Goal: Information Seeking & Learning: Compare options

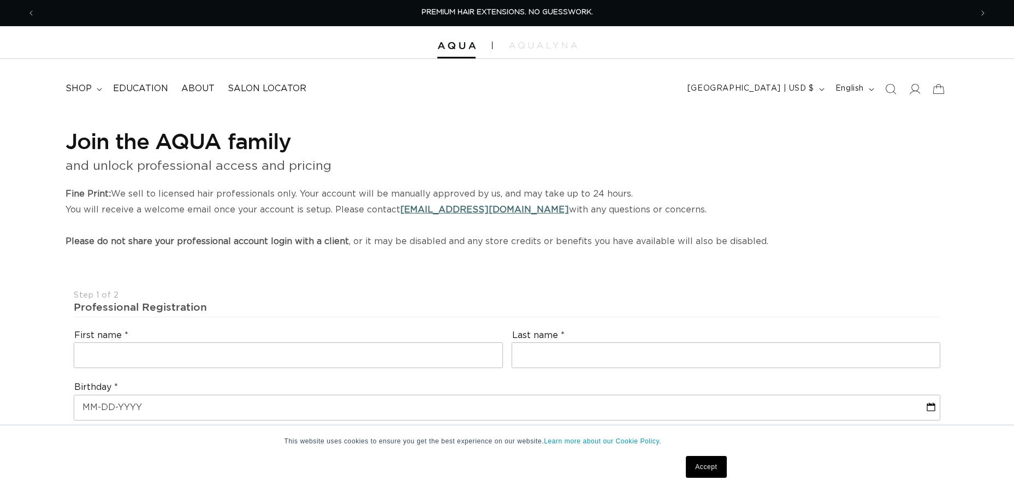
select select "US"
select select "[GEOGRAPHIC_DATA]"
click at [447, 40] on div at bounding box center [507, 42] width 1014 height 33
click at [449, 46] on img at bounding box center [456, 46] width 38 height 8
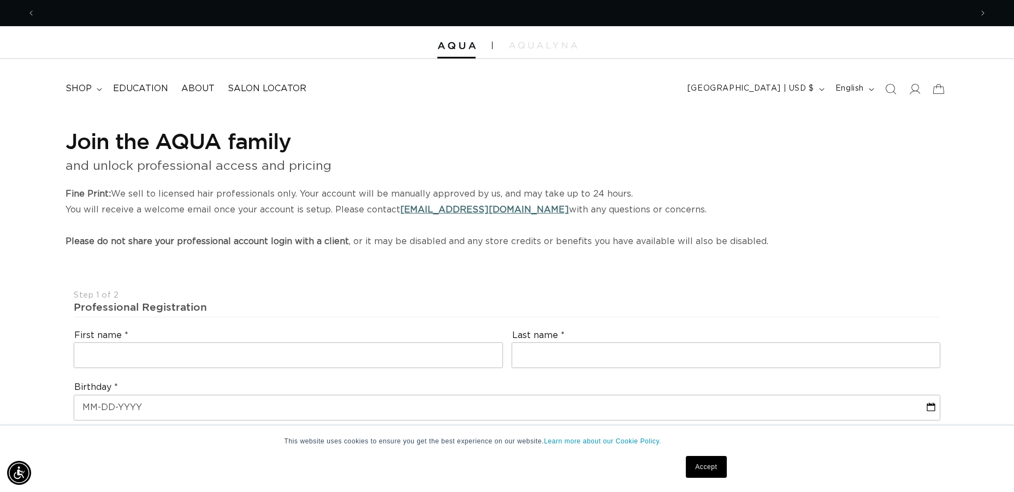
scroll to position [0, 936]
click at [468, 42] on img at bounding box center [456, 46] width 38 height 8
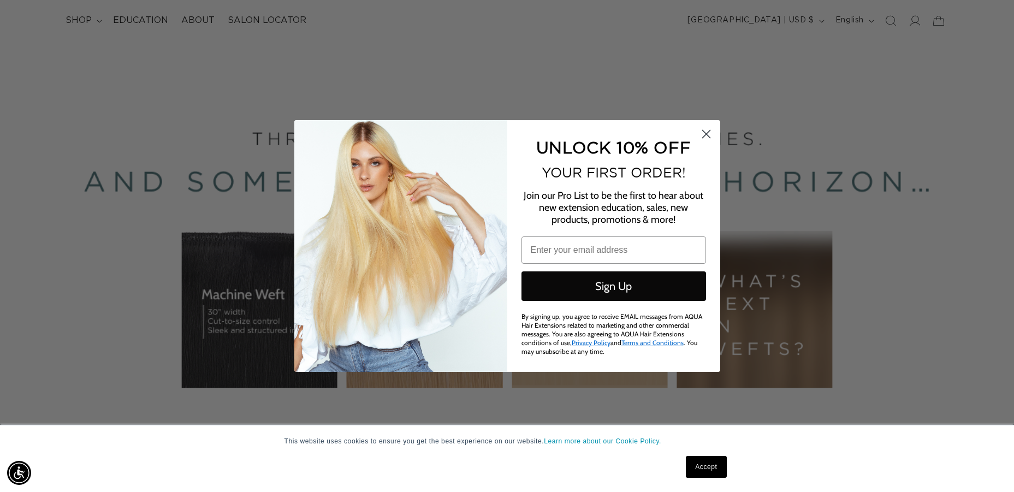
scroll to position [0, 1873]
click at [706, 135] on circle "Close dialog" at bounding box center [706, 134] width 18 height 18
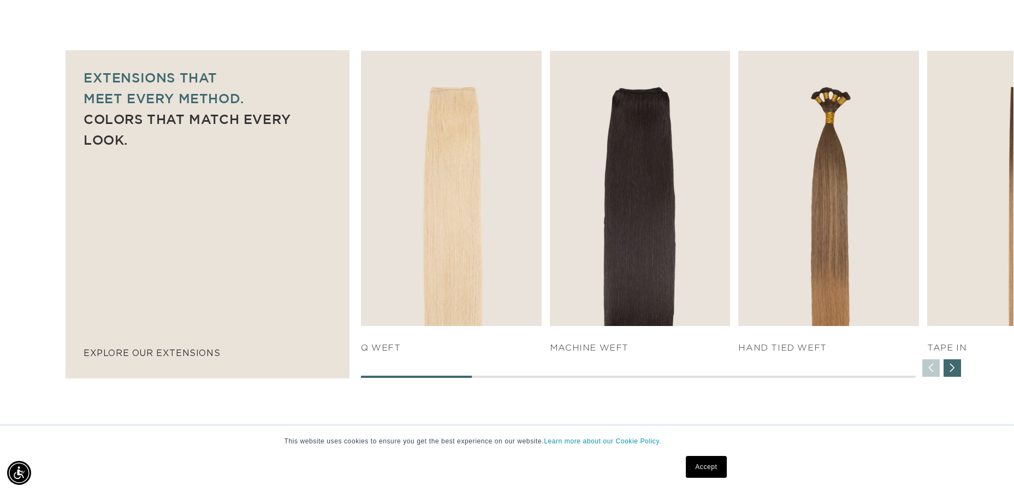
scroll to position [0, 936]
click at [956, 365] on div "Next slide" at bounding box center [952, 367] width 17 height 17
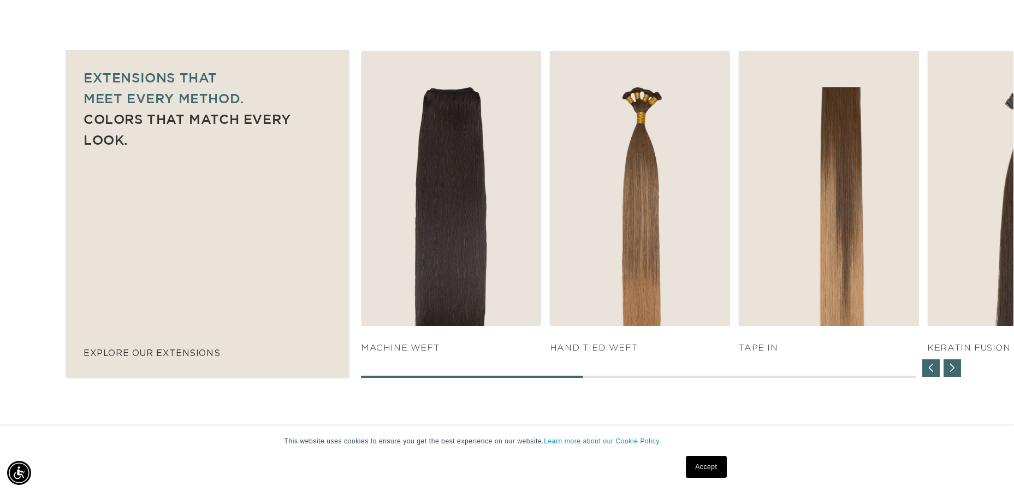
scroll to position [0, 0]
click at [957, 365] on div "Next slide" at bounding box center [952, 367] width 17 height 17
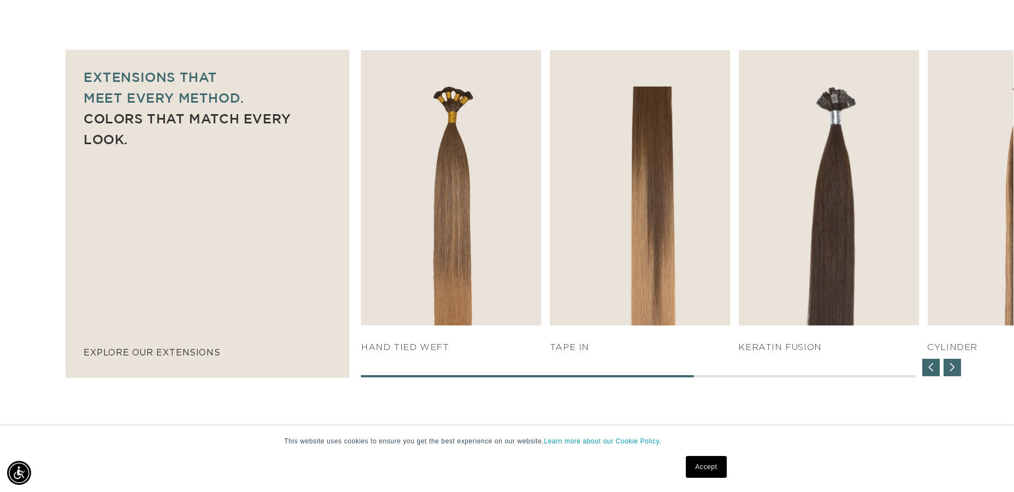
click at [957, 365] on div "Next slide" at bounding box center [952, 367] width 17 height 17
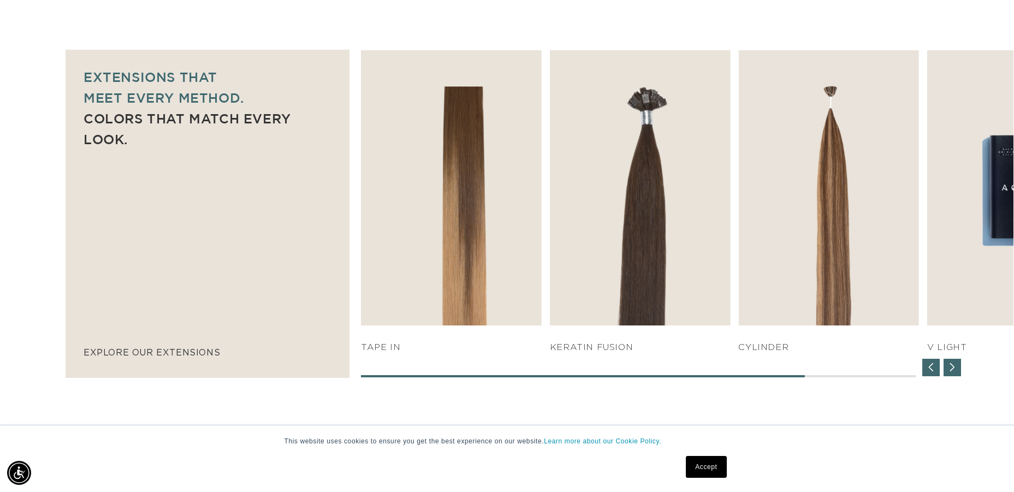
click at [957, 365] on div "Next slide" at bounding box center [952, 367] width 17 height 17
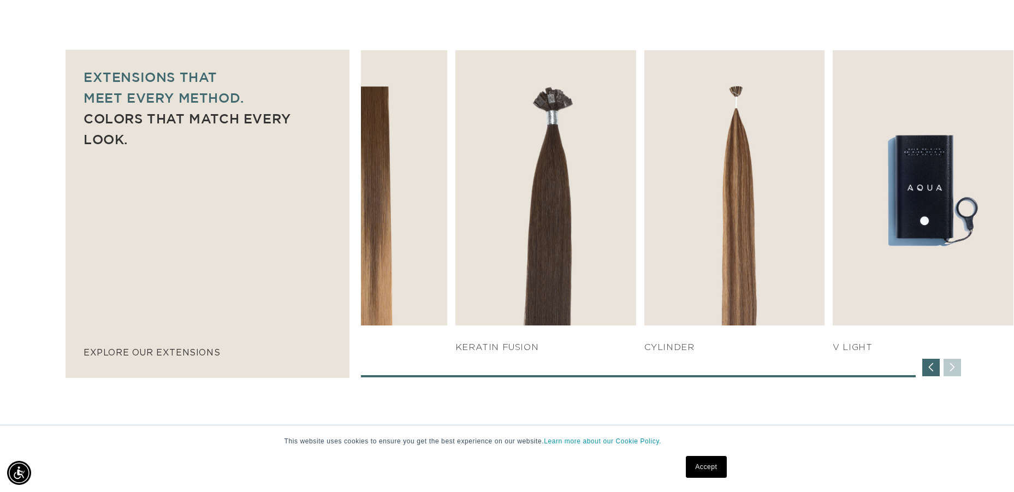
click at [957, 365] on div "SHOP NOW q weft SHOP NOW Machine Weft SHOP NOW" at bounding box center [687, 213] width 653 height 327
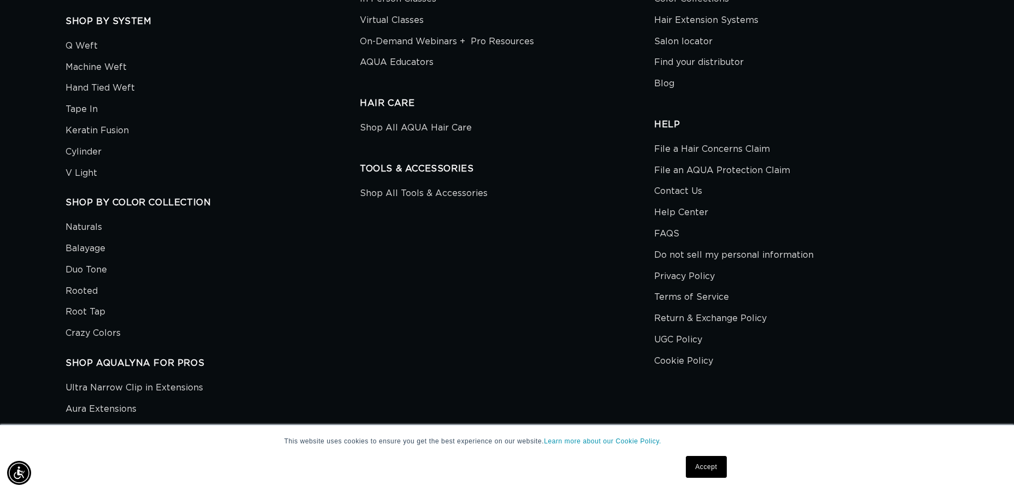
scroll to position [3909, 0]
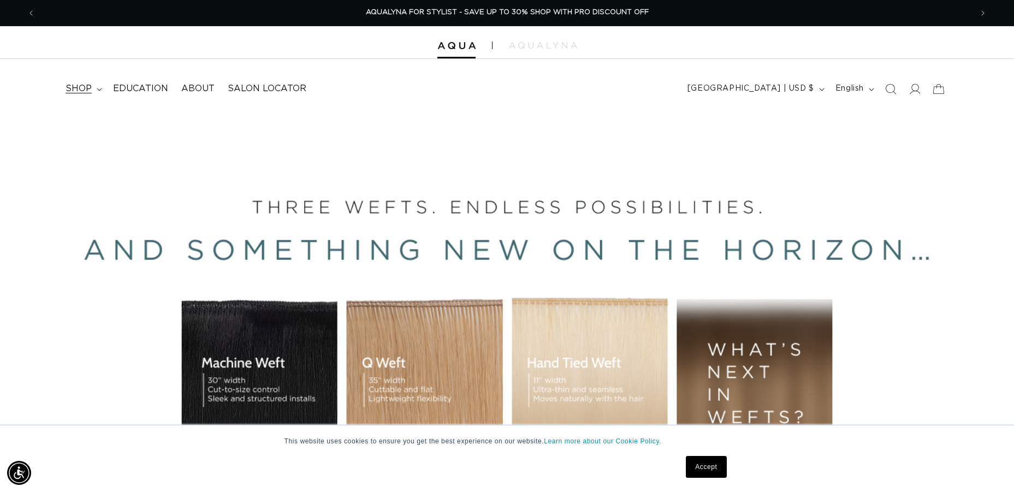
click at [91, 84] on summary "shop" at bounding box center [83, 88] width 48 height 25
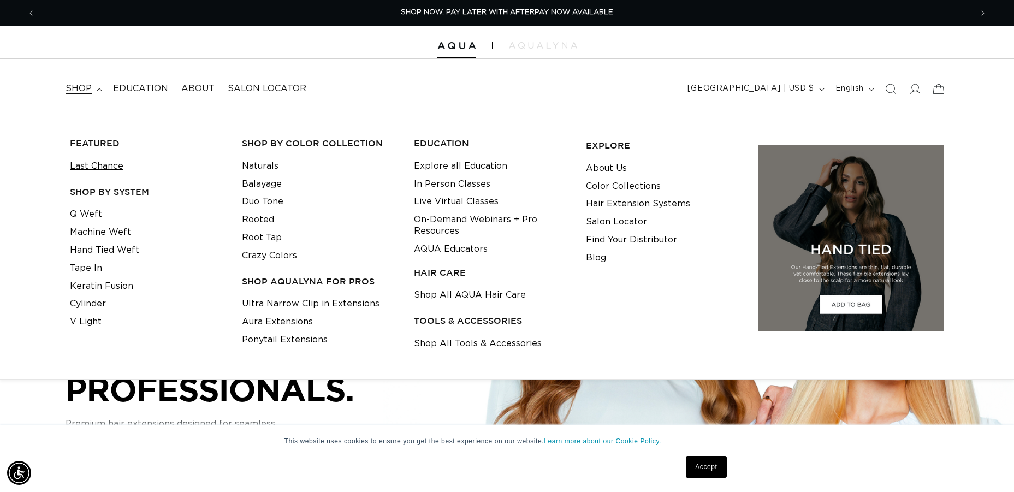
click at [114, 163] on link "Last Chance" at bounding box center [97, 166] width 54 height 18
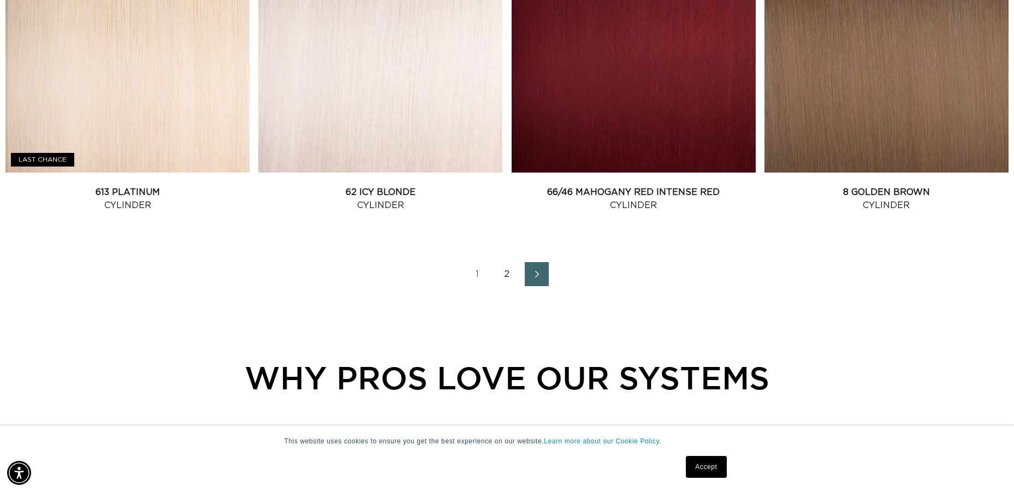
scroll to position [1520, 0]
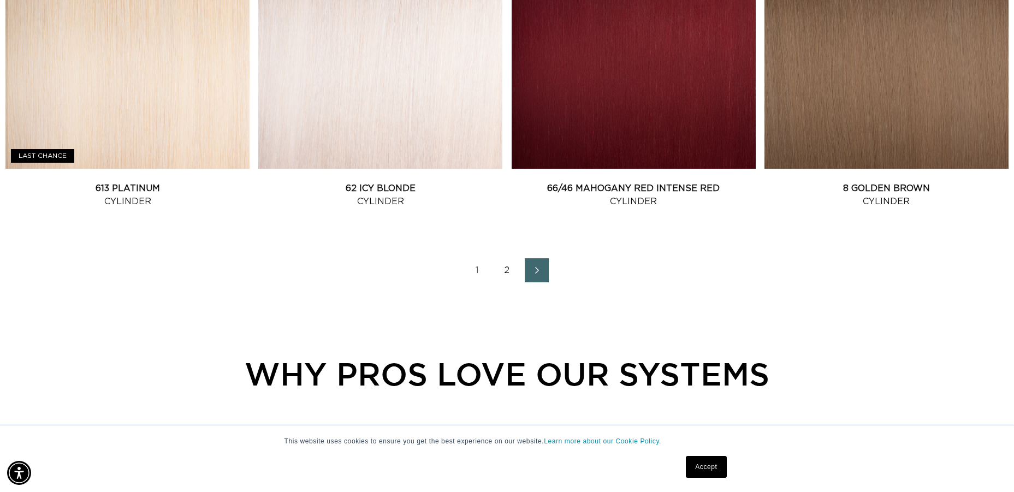
drag, startPoint x: 538, startPoint y: 280, endPoint x: 500, endPoint y: 279, distance: 38.2
click at [538, 274] on icon "Next page" at bounding box center [537, 270] width 13 height 7
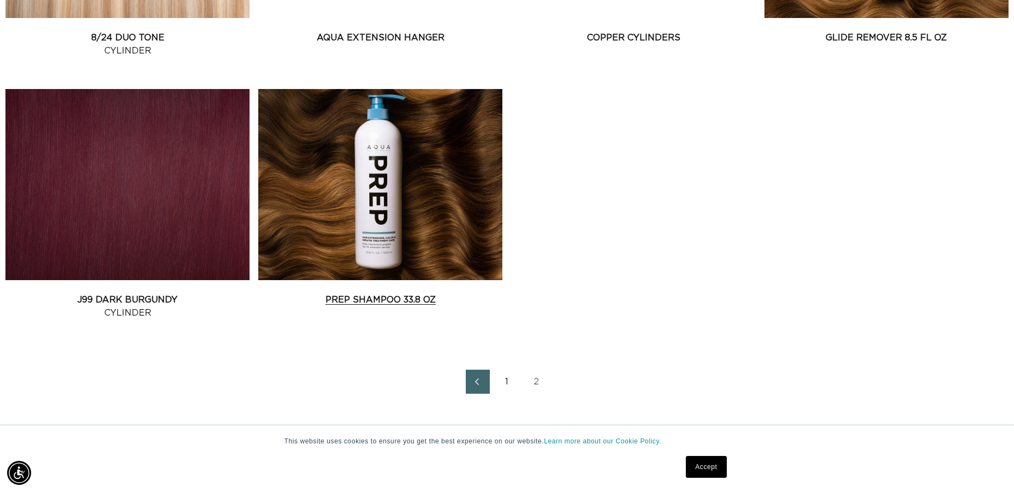
scroll to position [624, 0]
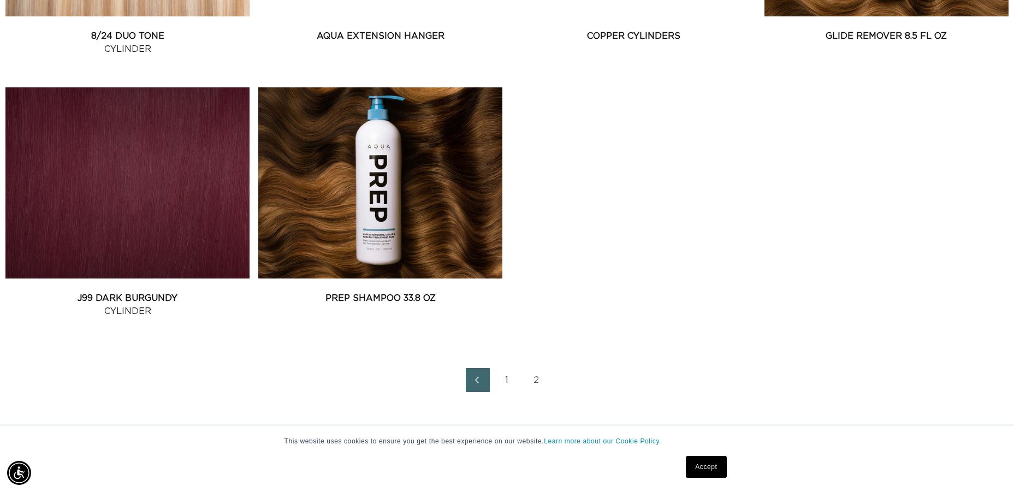
click at [505, 387] on link "1" at bounding box center [507, 380] width 24 height 24
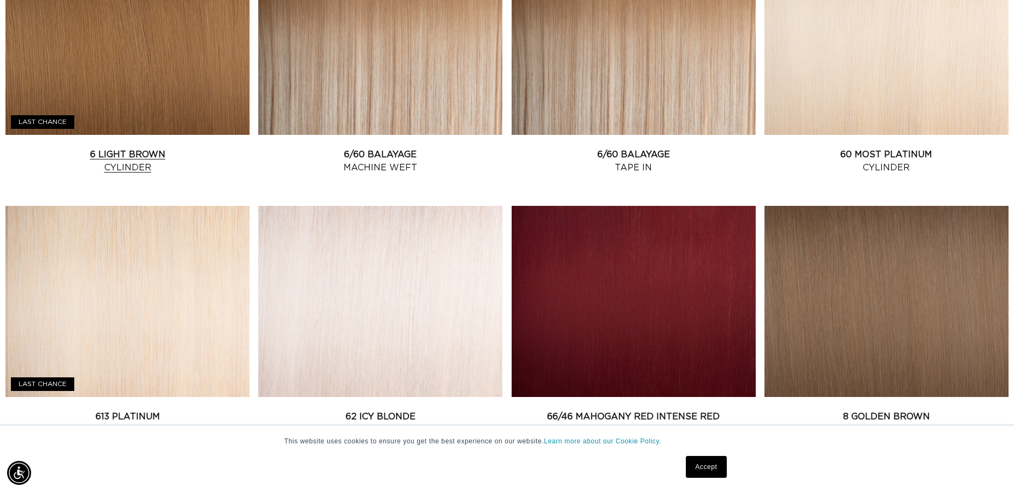
scroll to position [1293, 4]
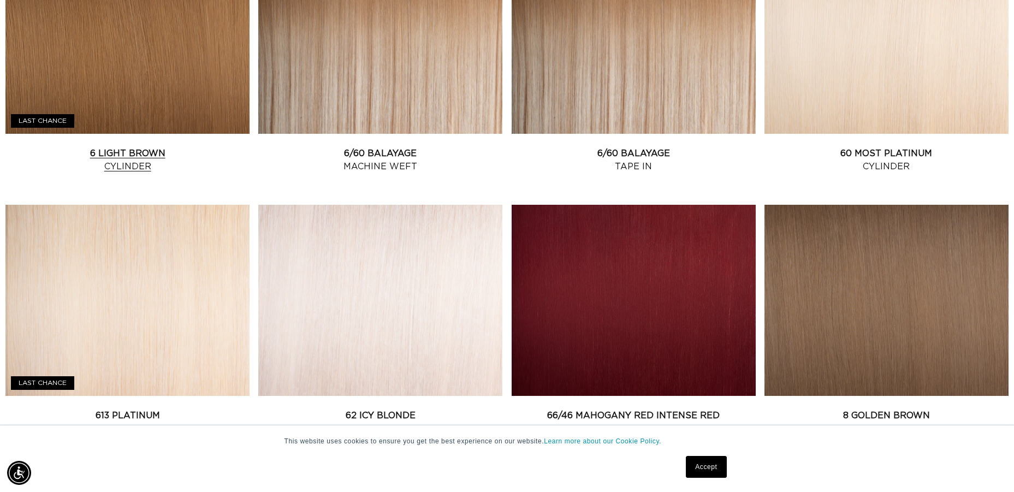
drag, startPoint x: 154, startPoint y: 113, endPoint x: 155, endPoint y: 118, distance: 5.5
click at [153, 147] on link "6 Light Brown Cylinder" at bounding box center [127, 160] width 244 height 26
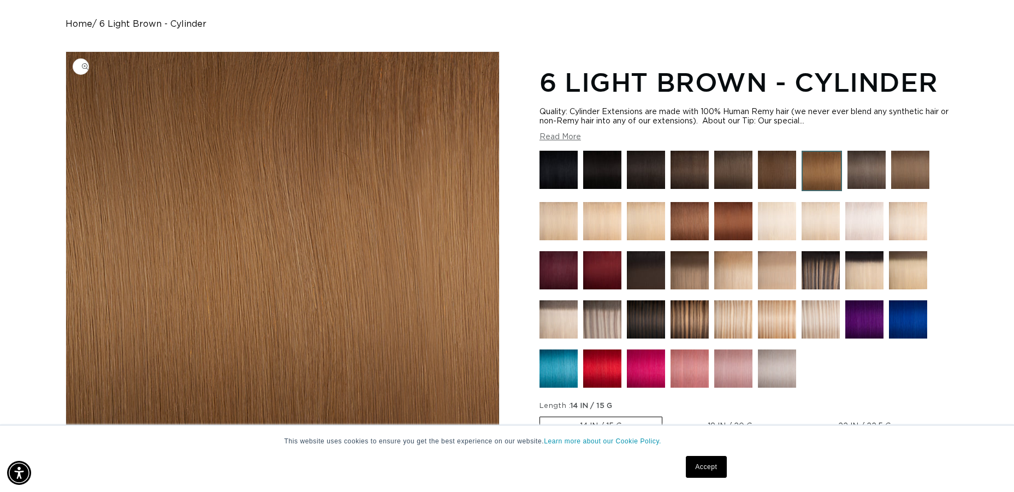
scroll to position [0, 936]
click at [697, 173] on img at bounding box center [690, 170] width 38 height 38
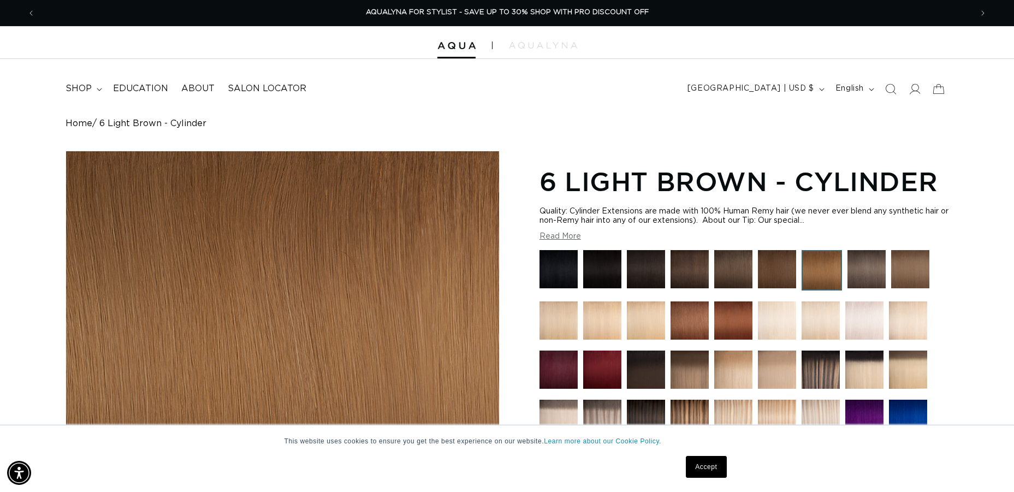
scroll to position [0, 0]
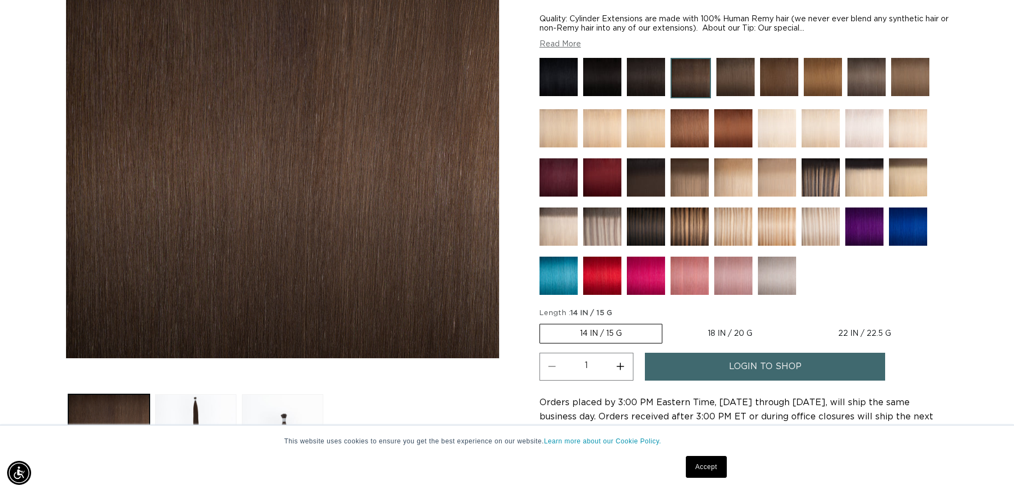
scroll to position [193, 0]
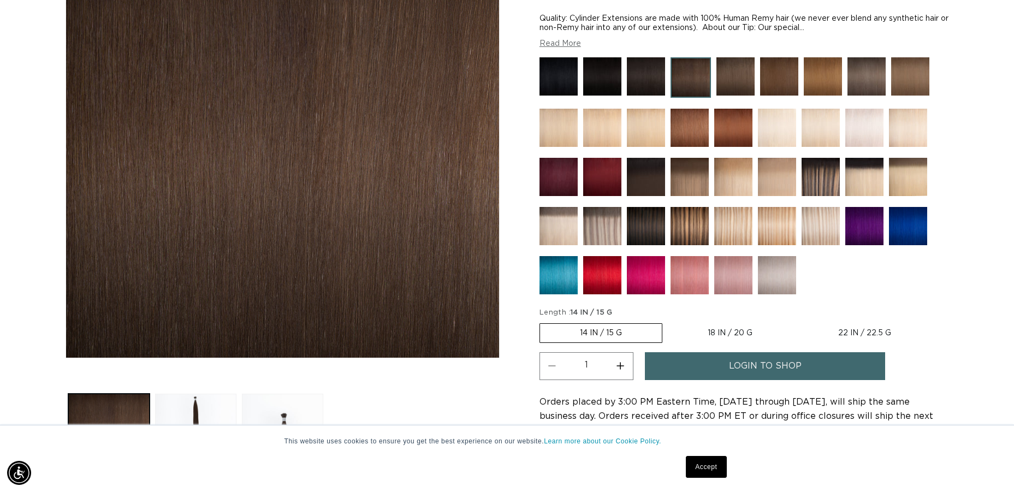
click at [830, 91] on img at bounding box center [823, 76] width 38 height 38
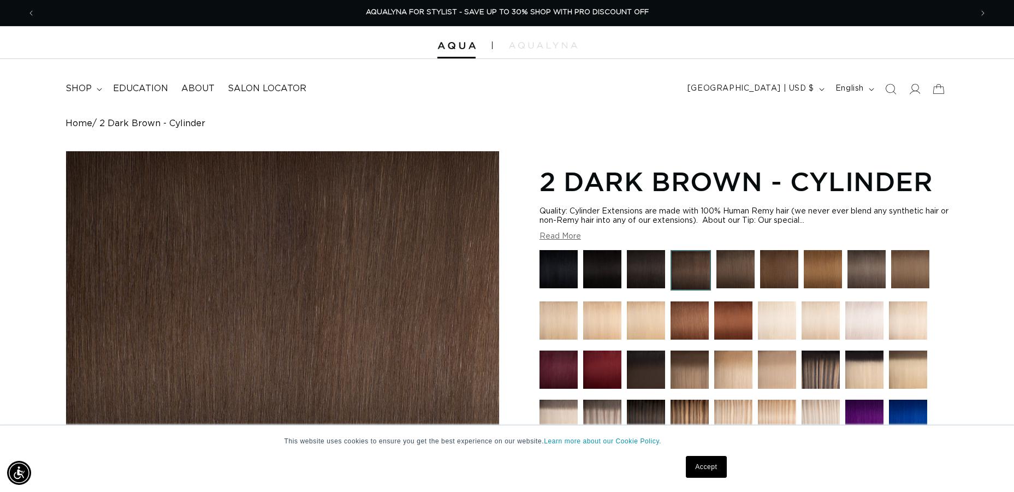
scroll to position [0, 0]
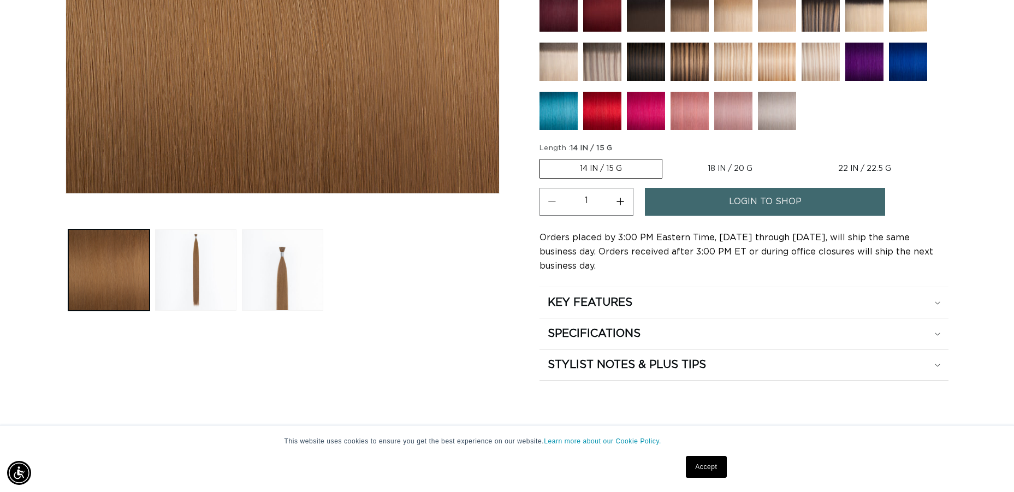
scroll to position [358, 0]
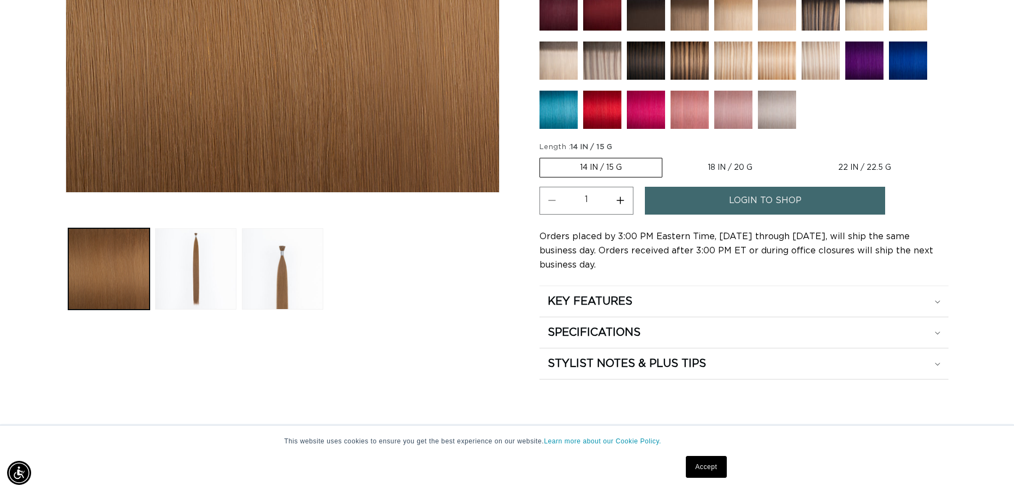
drag, startPoint x: 213, startPoint y: 254, endPoint x: 264, endPoint y: 252, distance: 51.4
click at [218, 254] on button "Load image 2 in gallery view" at bounding box center [195, 268] width 81 height 81
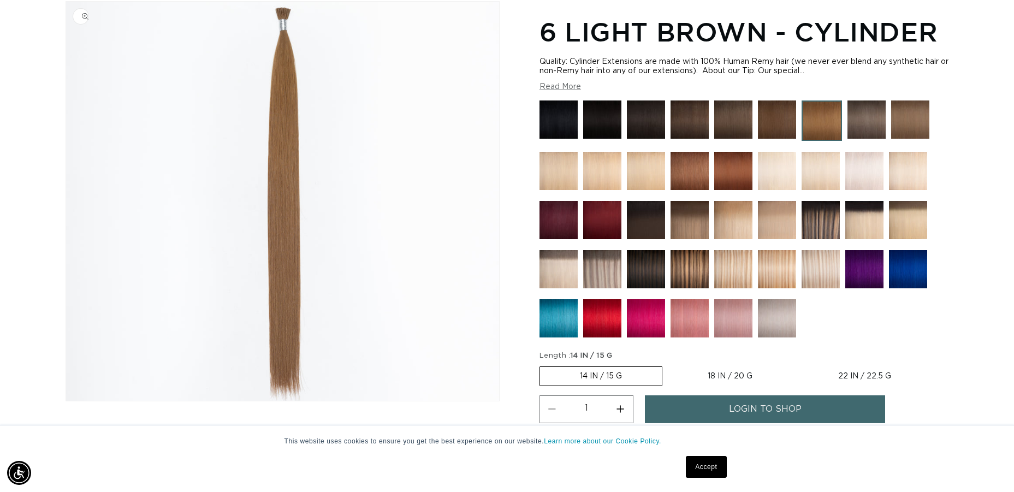
scroll to position [0, 0]
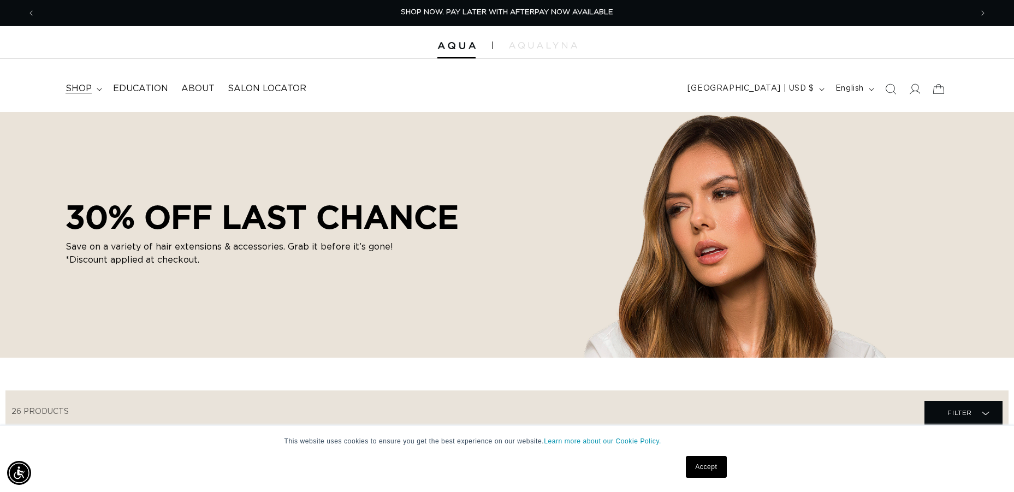
scroll to position [0, 4]
drag, startPoint x: 93, startPoint y: 86, endPoint x: 106, endPoint y: 87, distance: 13.1
click at [93, 86] on summary "shop" at bounding box center [83, 88] width 48 height 25
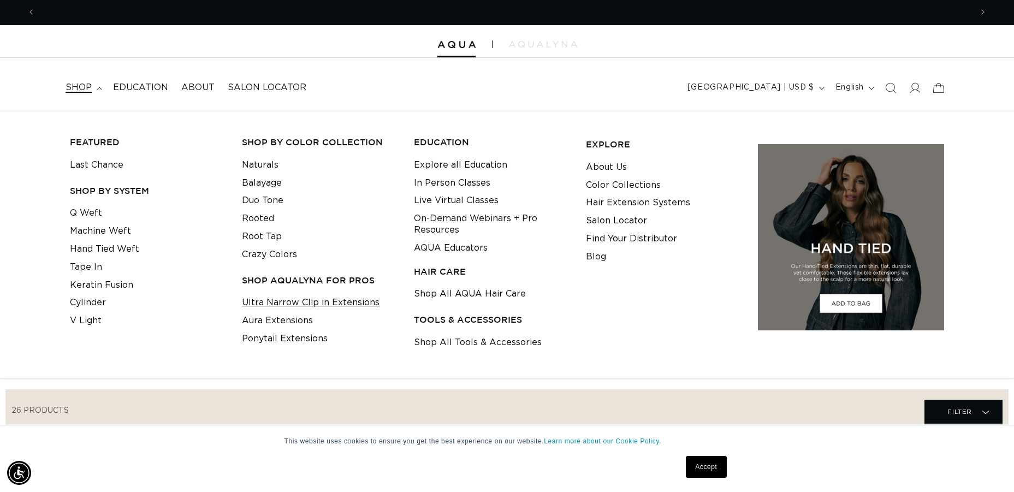
scroll to position [0, 1873]
click at [322, 299] on link "Ultra Narrow Clip in Extensions" at bounding box center [311, 303] width 138 height 18
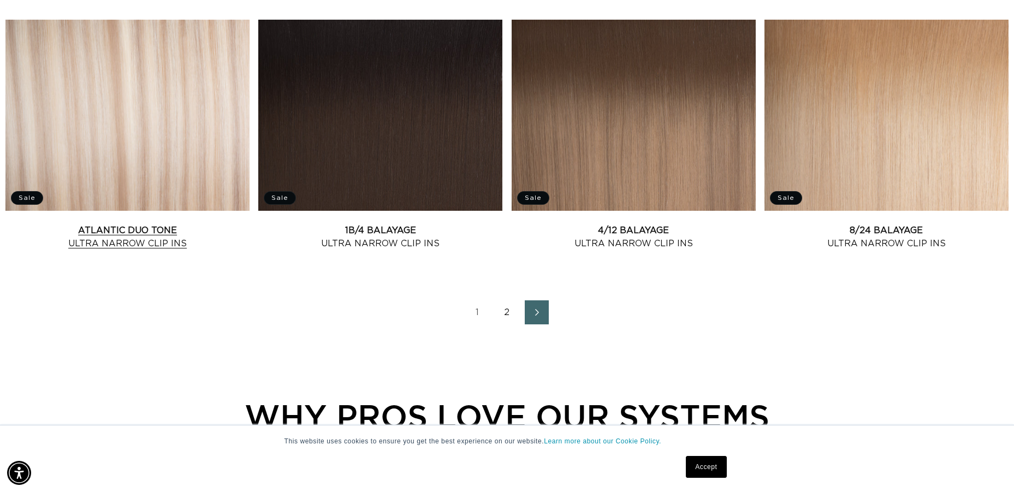
scroll to position [0, 936]
drag, startPoint x: 536, startPoint y: 328, endPoint x: 524, endPoint y: 328, distance: 12.0
click at [535, 324] on link "Next page" at bounding box center [537, 312] width 24 height 24
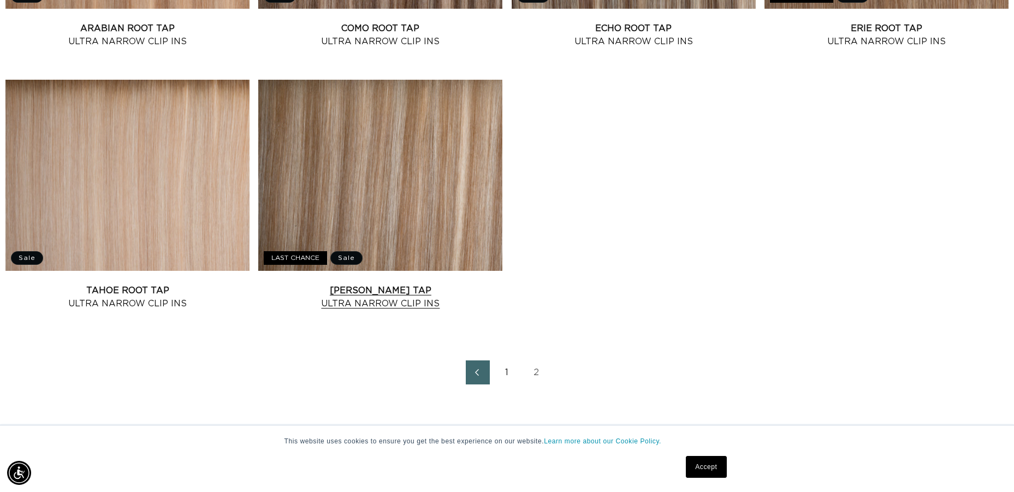
scroll to position [896, 1]
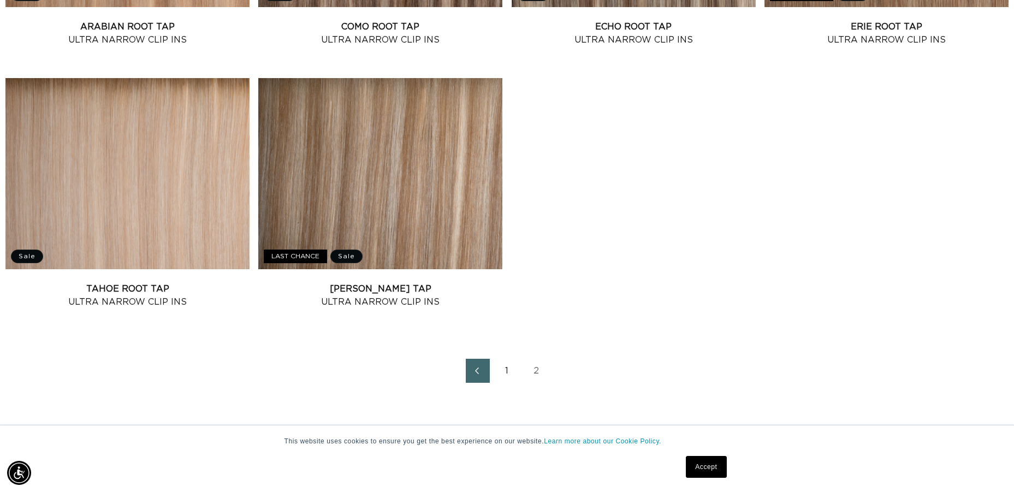
click at [504, 376] on link "1" at bounding box center [507, 371] width 24 height 24
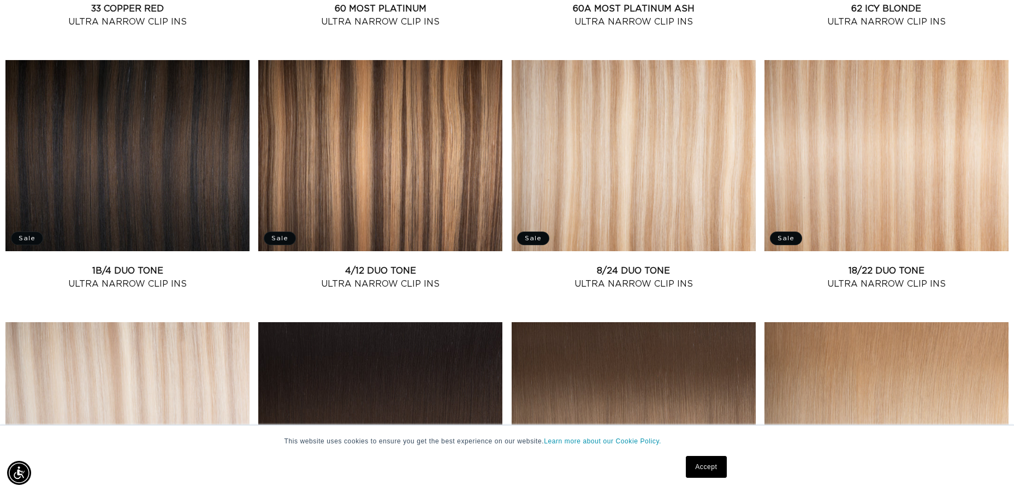
scroll to position [1125, 0]
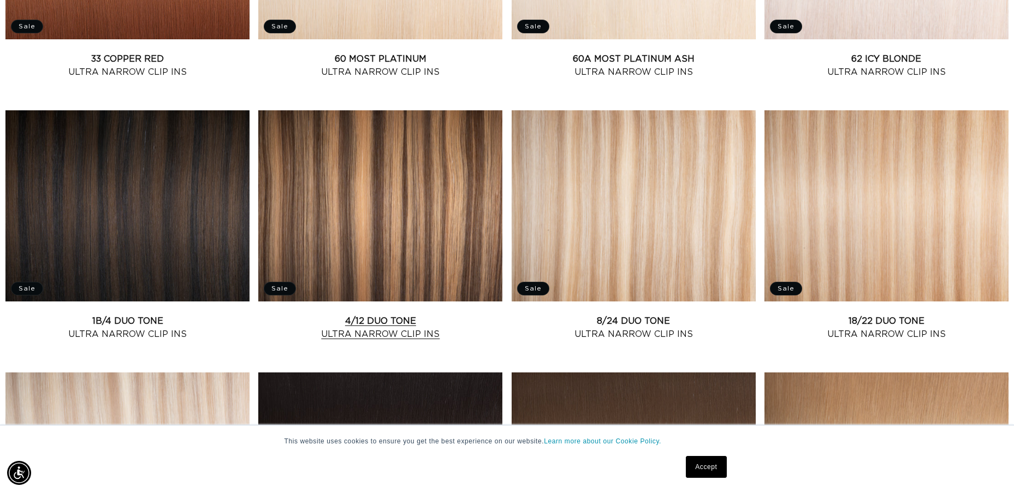
click at [353, 315] on link "4/12 Duo Tone Ultra Narrow Clip Ins" at bounding box center [380, 328] width 244 height 26
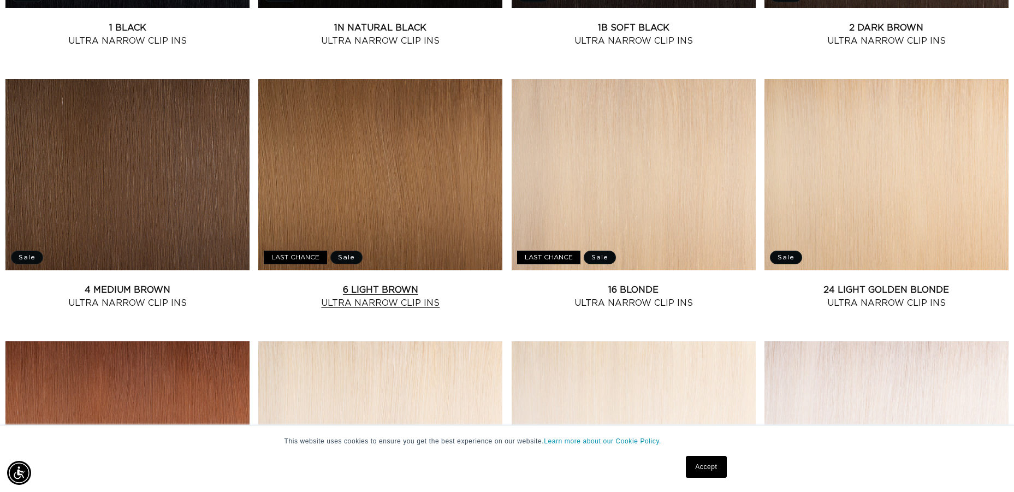
scroll to position [621, 0]
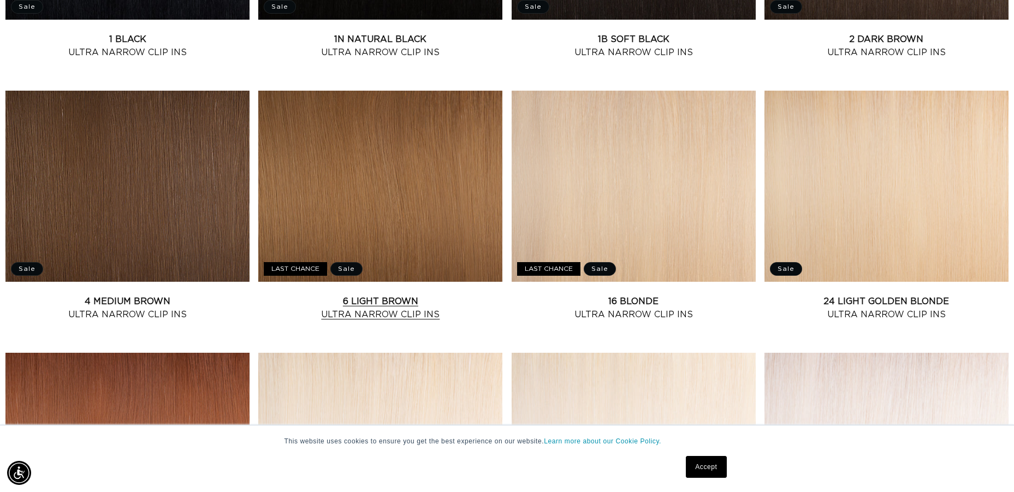
click at [388, 295] on link "6 Light Brown Ultra Narrow Clip Ins" at bounding box center [380, 308] width 244 height 26
click at [145, 295] on link "4 Medium Brown Ultra Narrow Clip Ins" at bounding box center [127, 308] width 244 height 26
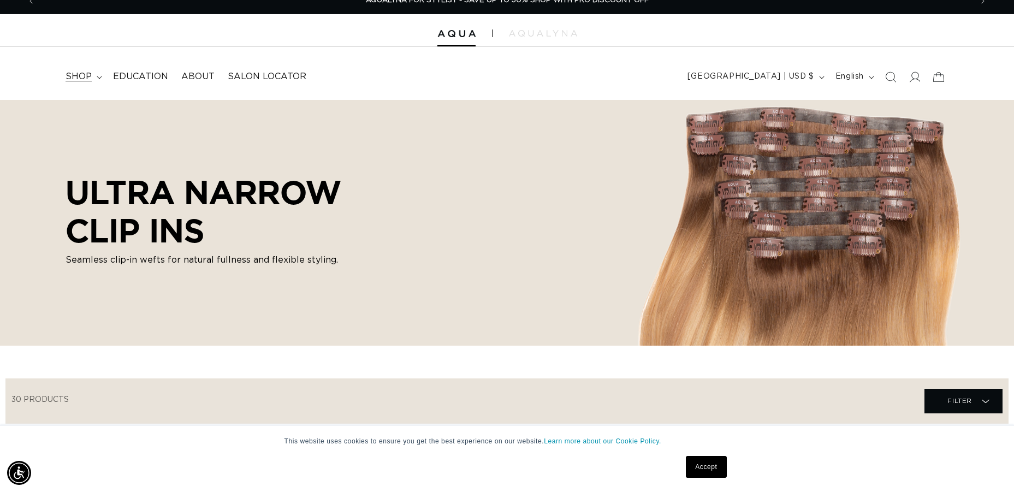
click at [100, 76] on icon at bounding box center [99, 77] width 5 height 3
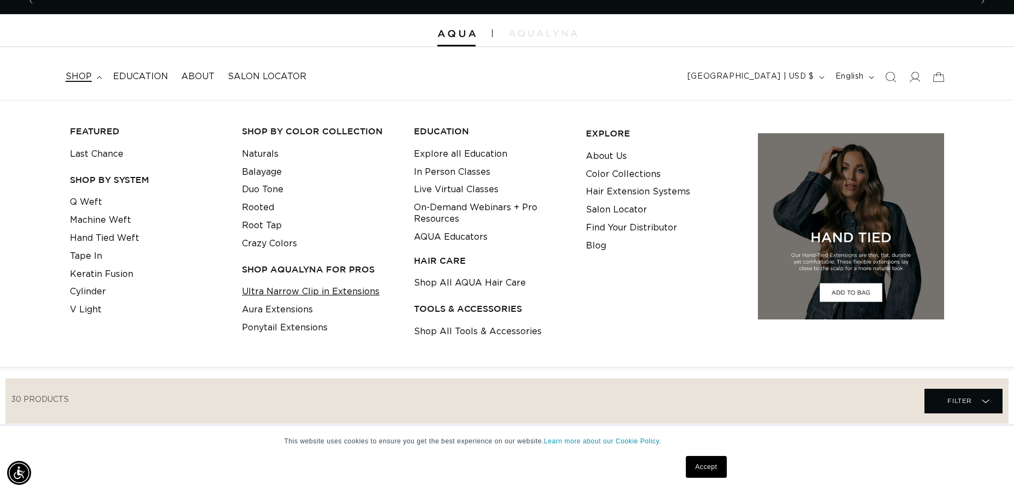
scroll to position [0, 0]
click at [304, 304] on link "Aura Extensions" at bounding box center [277, 310] width 71 height 18
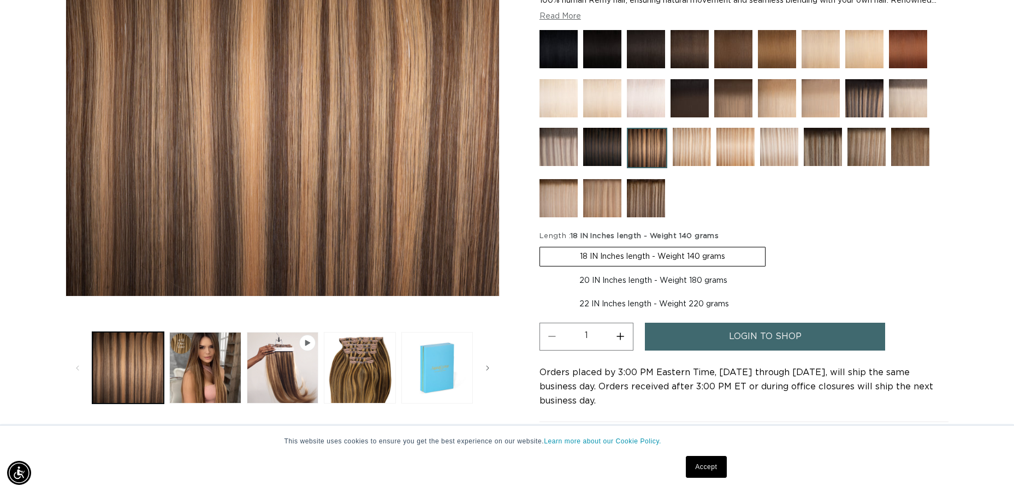
scroll to position [288, 0]
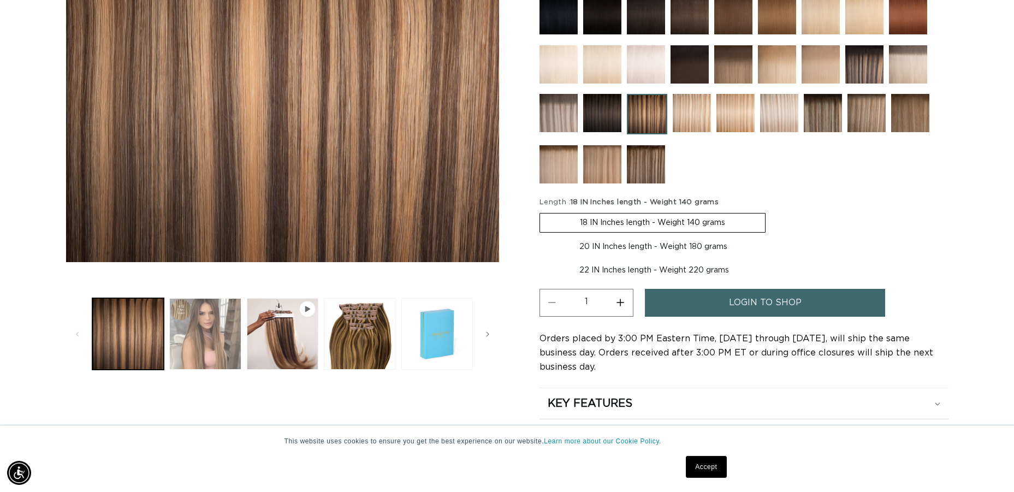
drag, startPoint x: 213, startPoint y: 330, endPoint x: 222, endPoint y: 322, distance: 12.0
click at [213, 329] on button "Load image 2 in gallery view" at bounding box center [205, 334] width 72 height 72
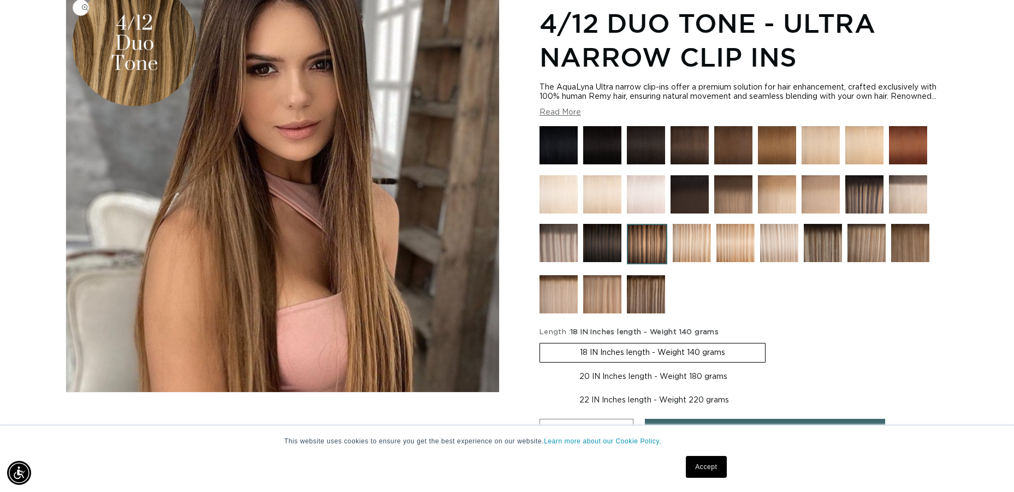
scroll to position [0, 0]
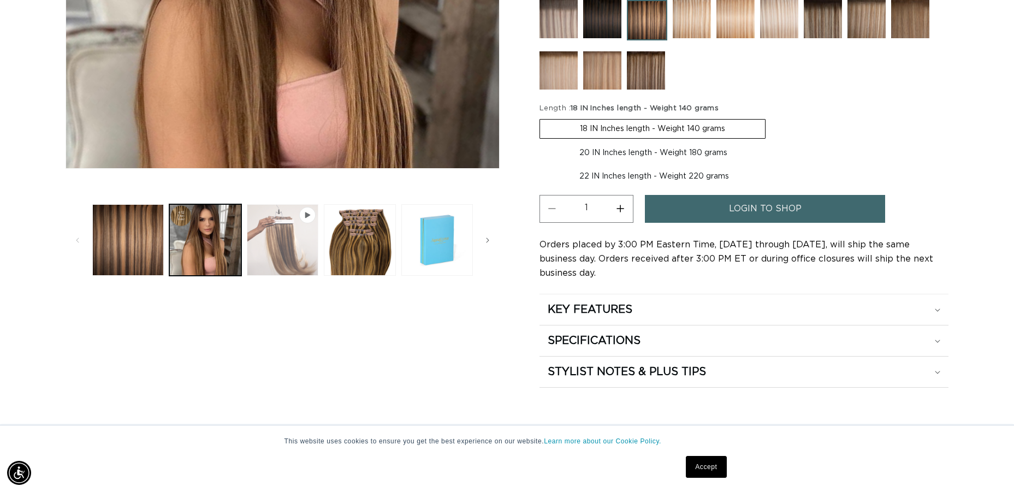
click at [270, 234] on button "Play video 1 in gallery view" at bounding box center [283, 240] width 72 height 72
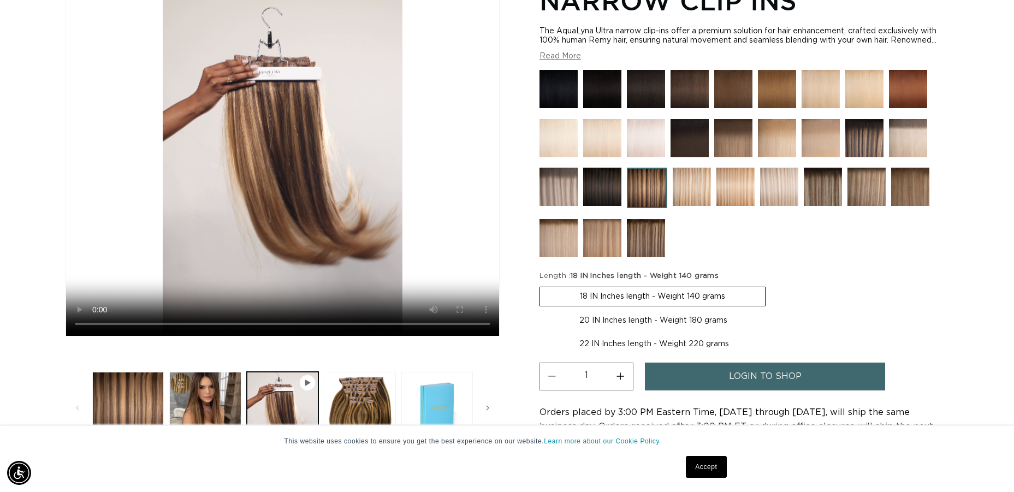
scroll to position [0, 936]
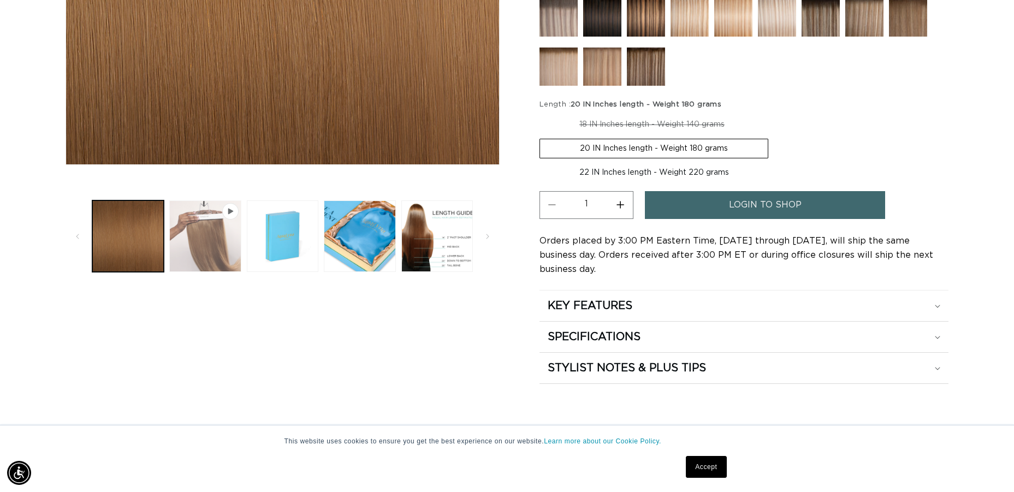
click at [207, 238] on button "Play video 1 in gallery view" at bounding box center [205, 236] width 72 height 72
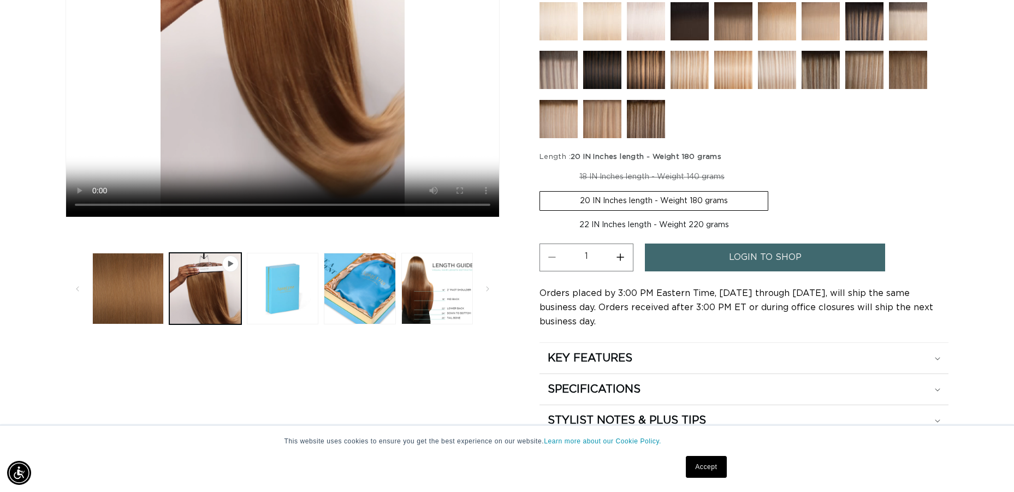
drag, startPoint x: 282, startPoint y: 272, endPoint x: 288, endPoint y: 272, distance: 6.0
click at [282, 272] on button "Load image 2 in gallery view" at bounding box center [283, 289] width 72 height 72
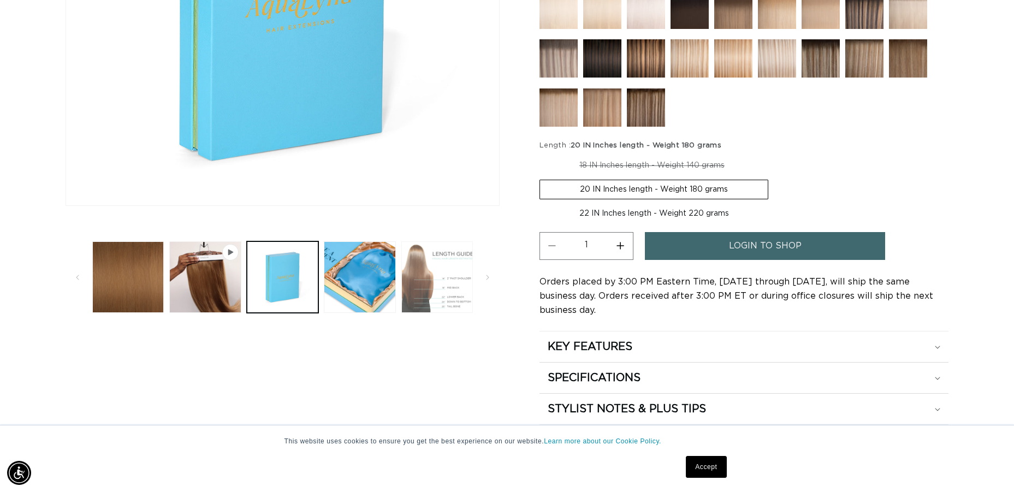
click at [418, 282] on button "Load image 4 in gallery view" at bounding box center [437, 277] width 72 height 72
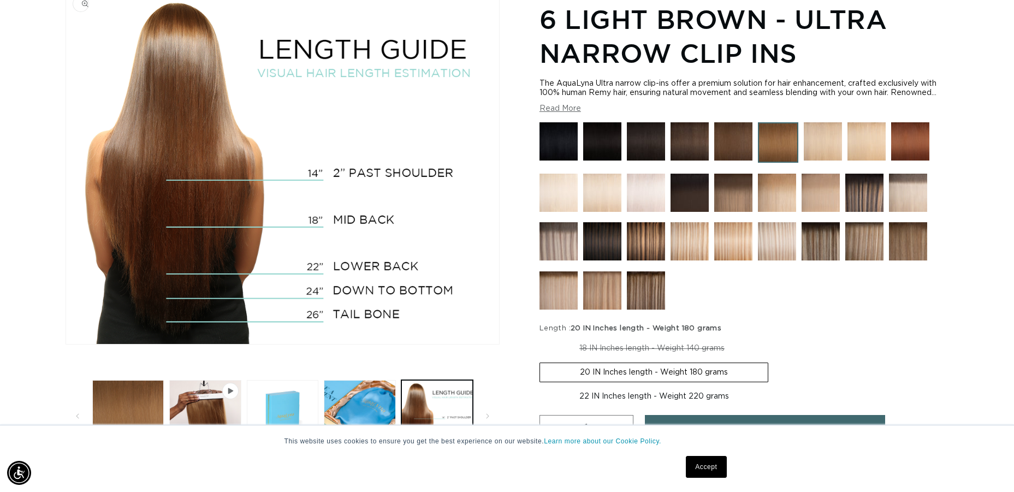
scroll to position [0, 1873]
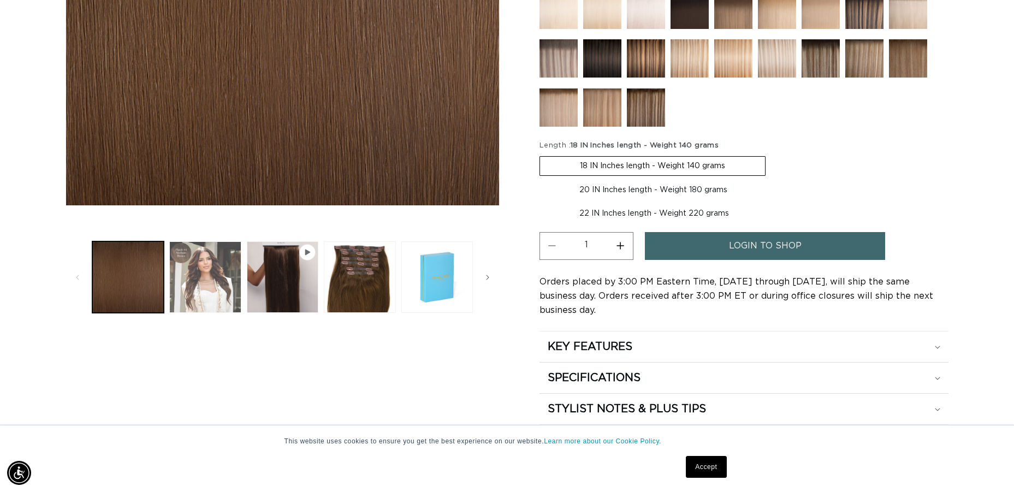
scroll to position [0, 936]
click at [214, 268] on button "Load image 2 in gallery view" at bounding box center [205, 277] width 72 height 72
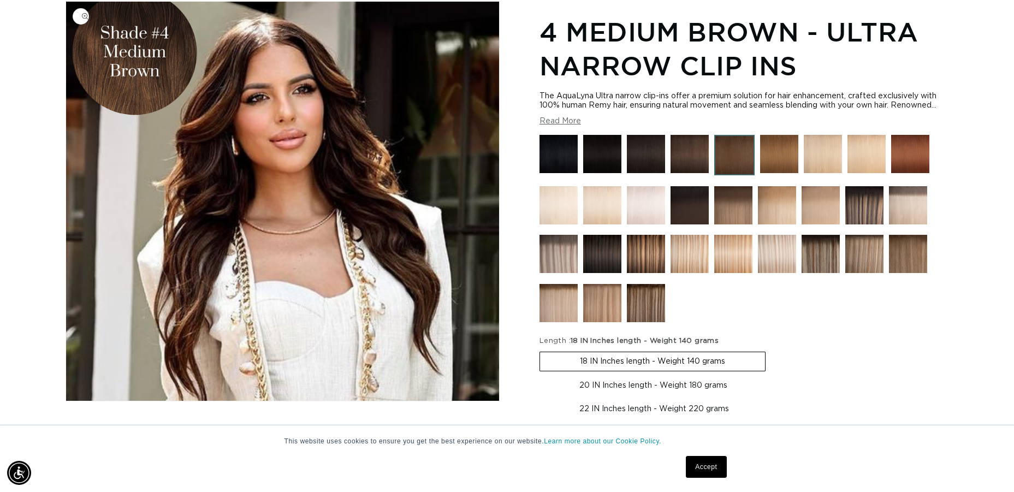
scroll to position [0, 1873]
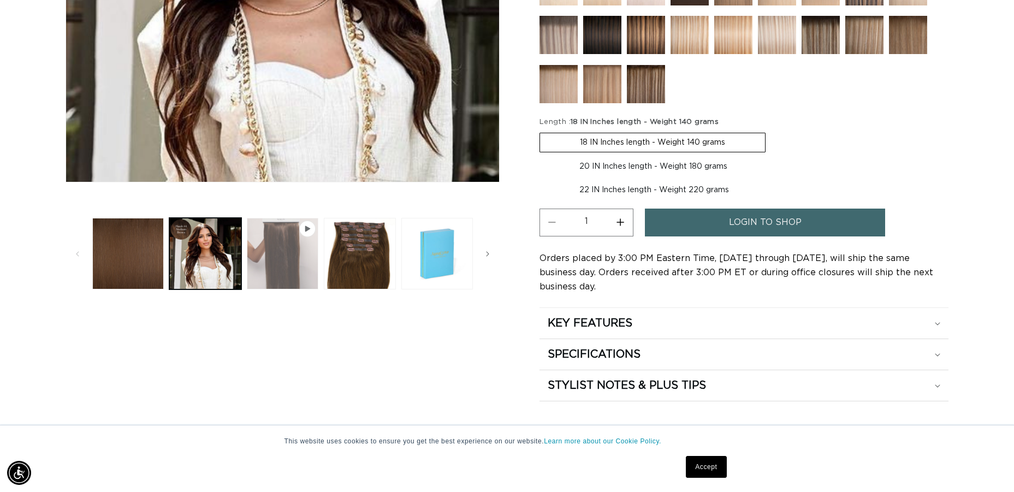
click at [275, 255] on button "Play video 1 in gallery view" at bounding box center [283, 254] width 72 height 72
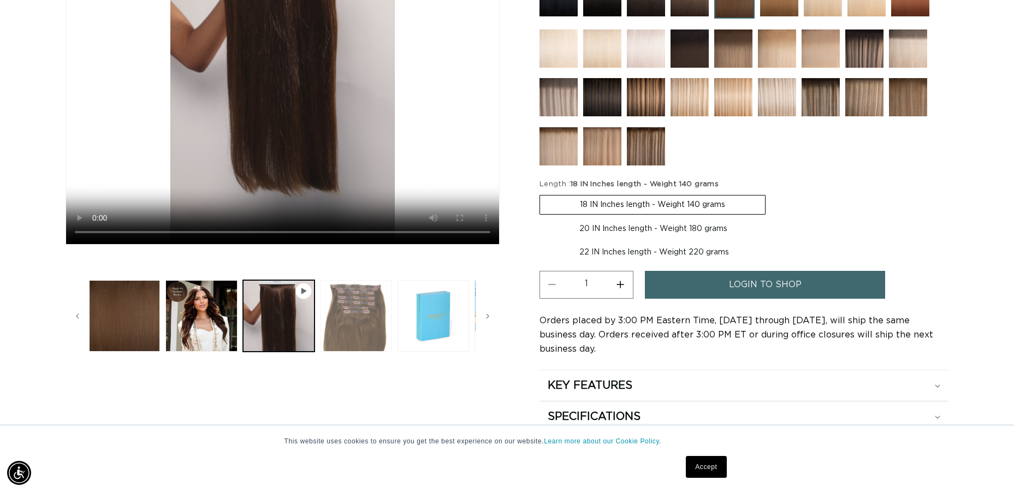
scroll to position [0, 936]
click at [371, 330] on button "Load image 3 in gallery view" at bounding box center [356, 316] width 72 height 72
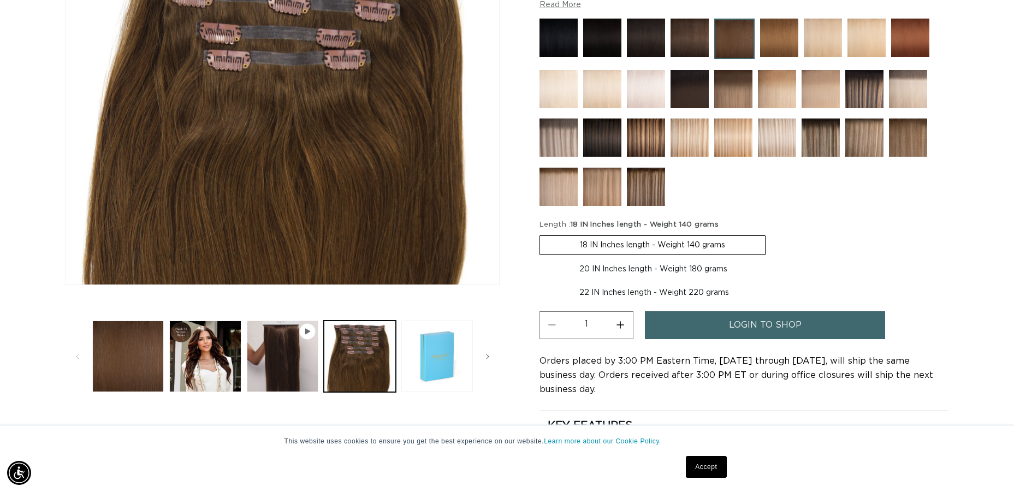
scroll to position [271, 0]
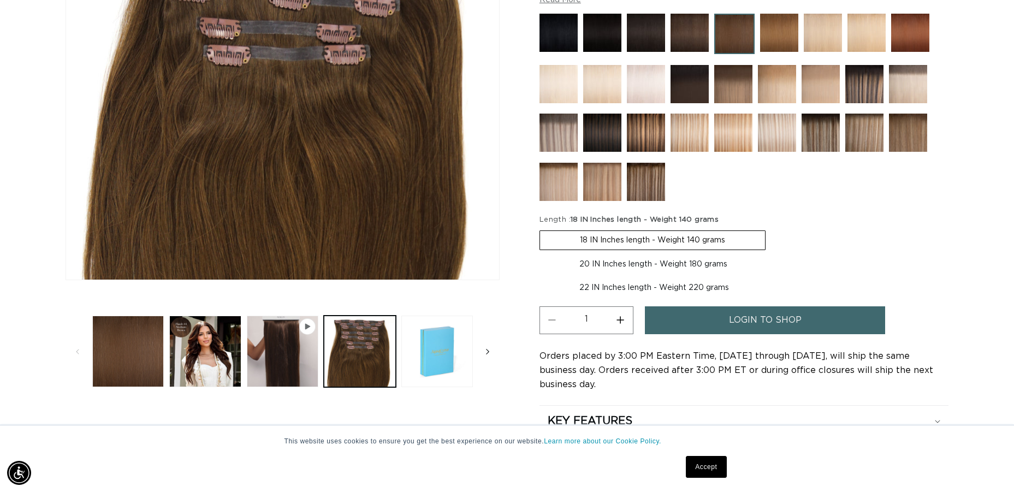
click at [487, 349] on icon "Slide right" at bounding box center [487, 351] width 3 height 5
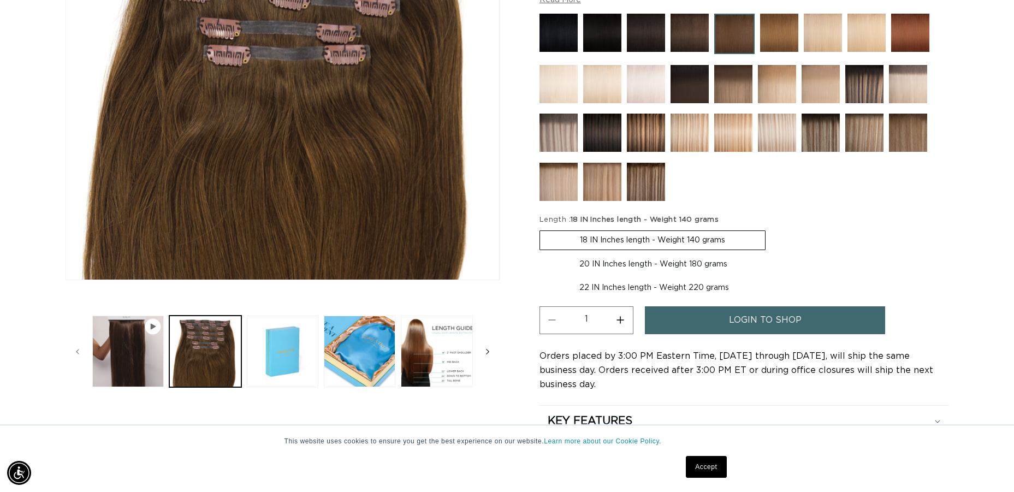
scroll to position [0, 0]
click at [428, 352] on button "Load image 6 in gallery view" at bounding box center [437, 352] width 72 height 72
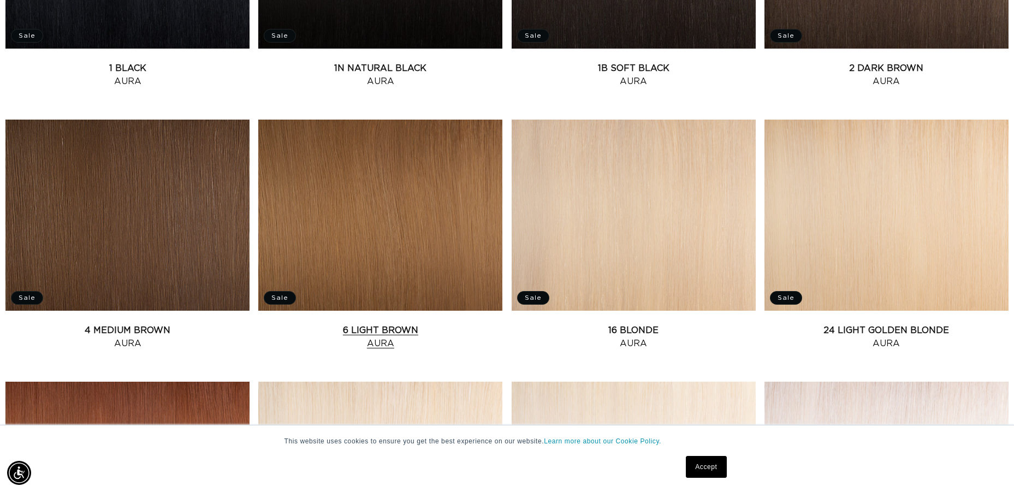
scroll to position [598, 0]
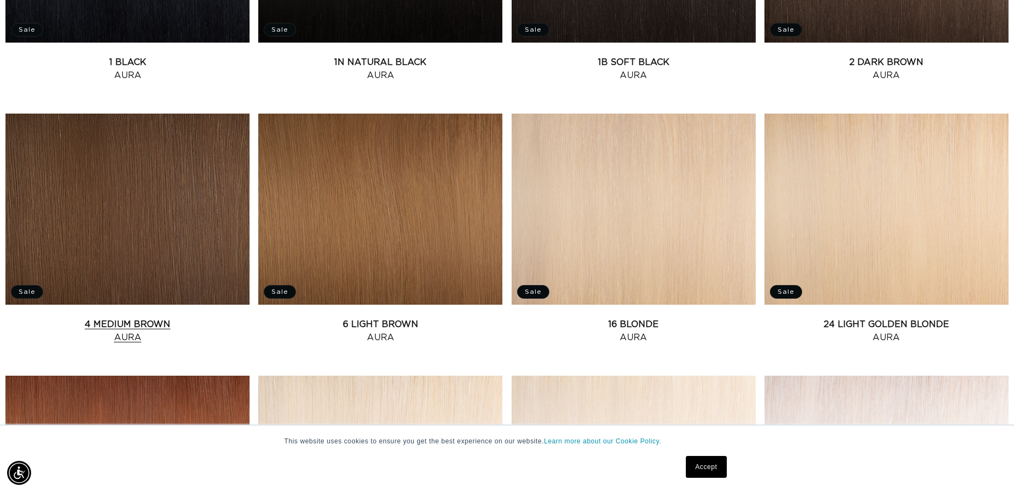
drag, startPoint x: 205, startPoint y: 277, endPoint x: 221, endPoint y: 280, distance: 16.6
click at [205, 318] on link "4 Medium Brown Aura" at bounding box center [127, 331] width 244 height 26
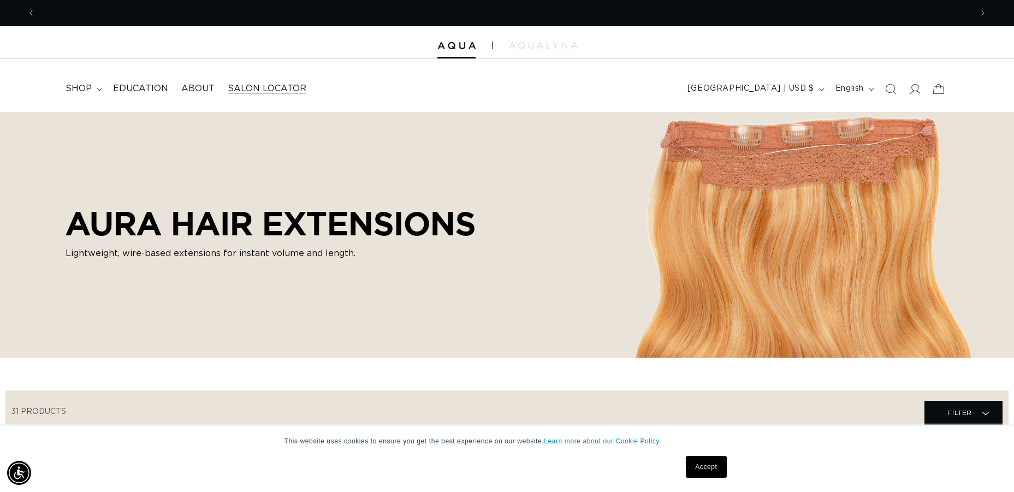
scroll to position [0, 0]
click at [91, 84] on summary "shop" at bounding box center [83, 88] width 48 height 25
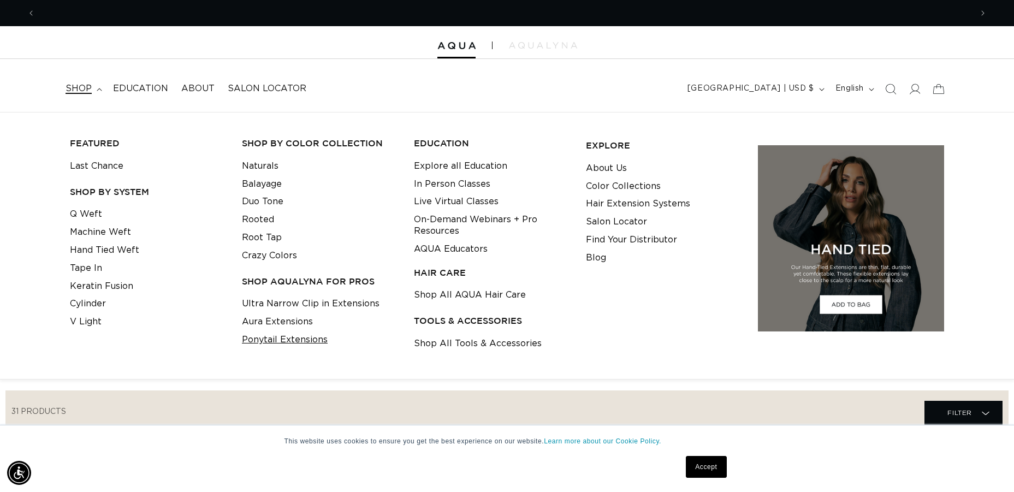
scroll to position [0, 1873]
click at [308, 335] on link "Ponytail Extensions" at bounding box center [285, 340] width 86 height 18
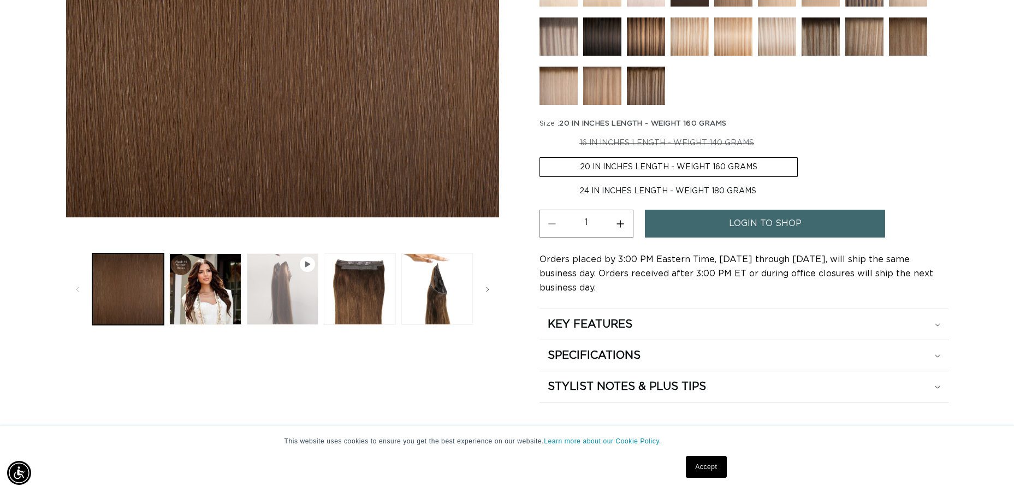
scroll to position [0, 936]
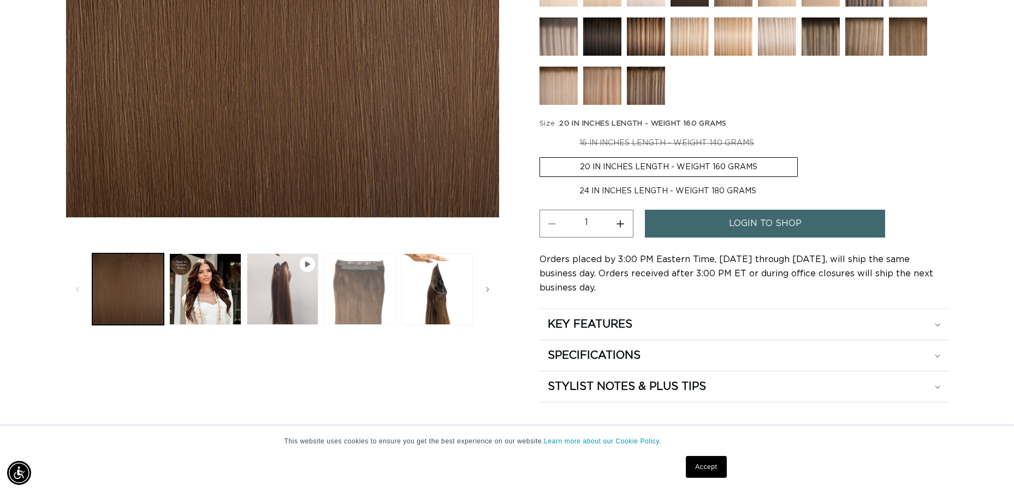
click at [350, 279] on button "Load image 3 in gallery view" at bounding box center [360, 289] width 72 height 72
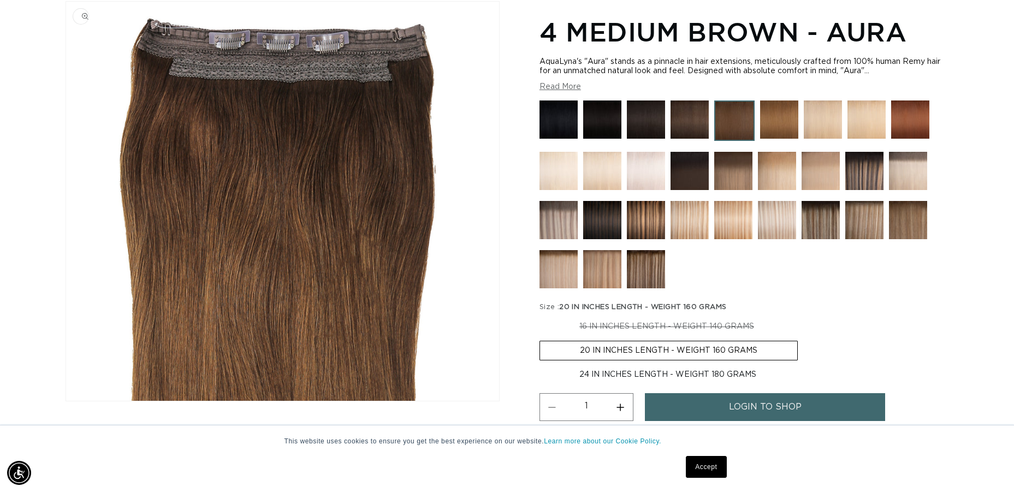
scroll to position [0, 0]
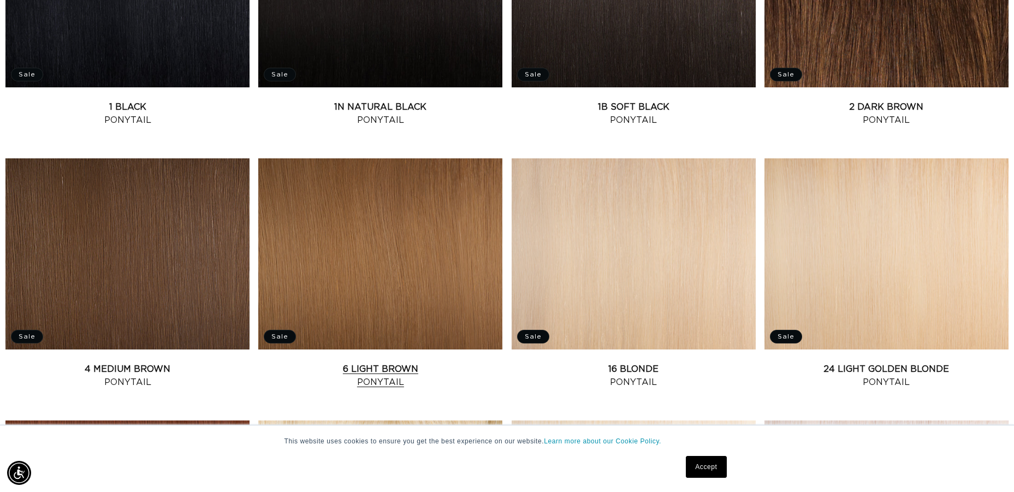
scroll to position [560, 2]
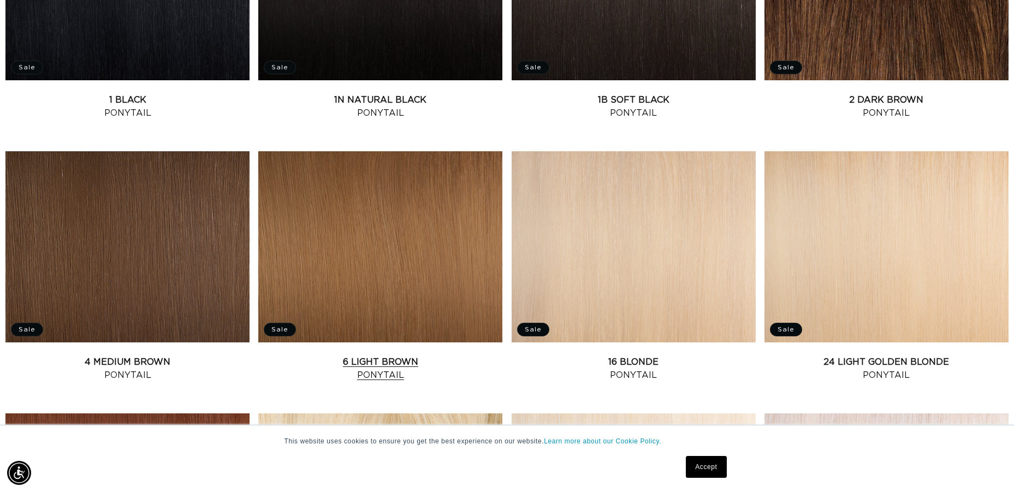
click at [327, 355] on link "6 Light Brown Ponytail" at bounding box center [380, 368] width 244 height 26
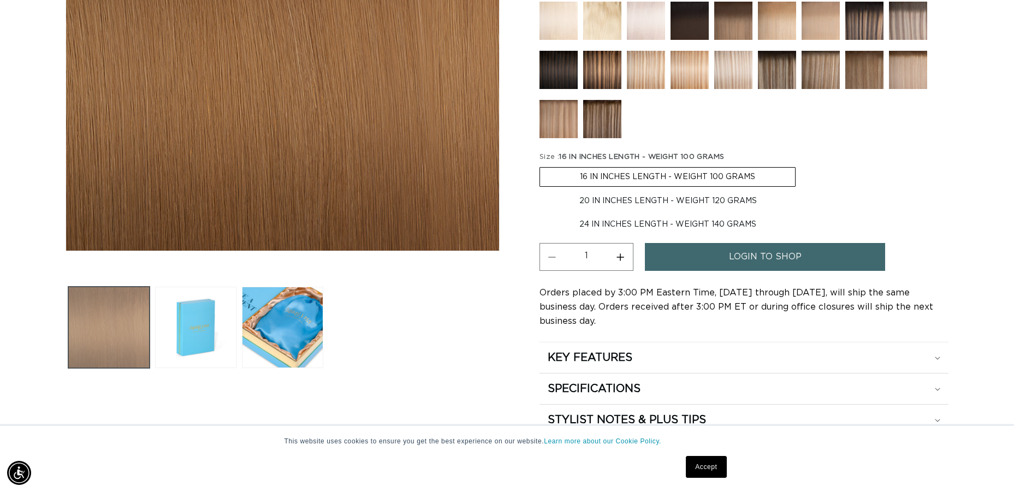
scroll to position [0, 936]
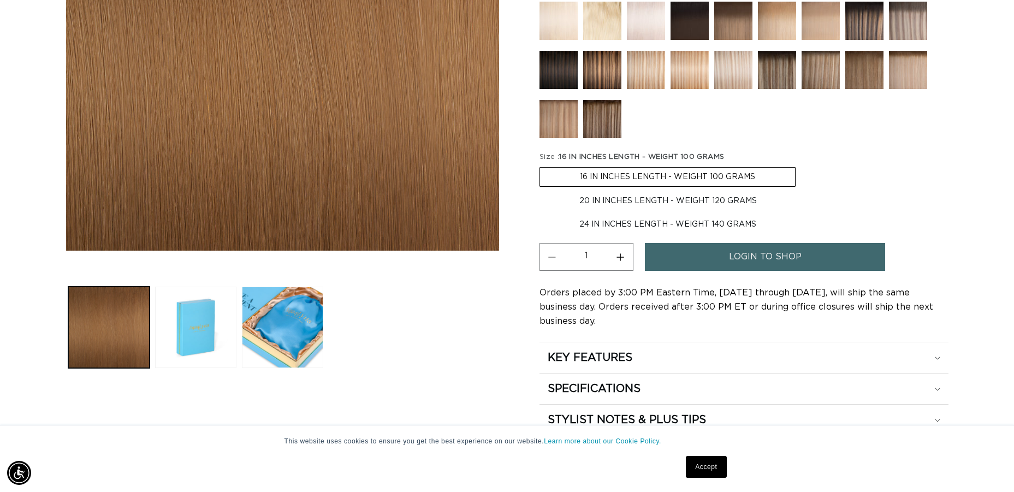
drag, startPoint x: 134, startPoint y: 324, endPoint x: 153, endPoint y: 322, distance: 19.2
click at [134, 324] on button "Load image 1 in gallery view" at bounding box center [108, 327] width 81 height 81
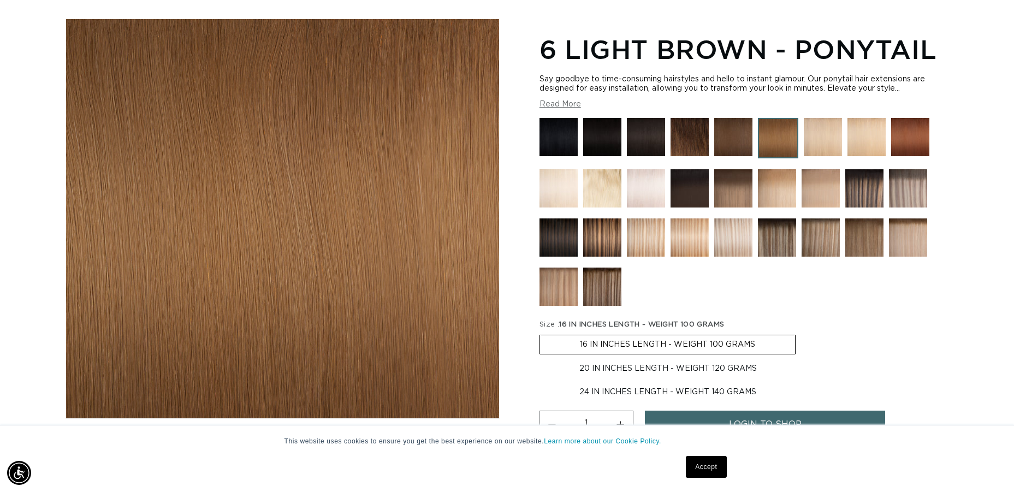
scroll to position [137, 0]
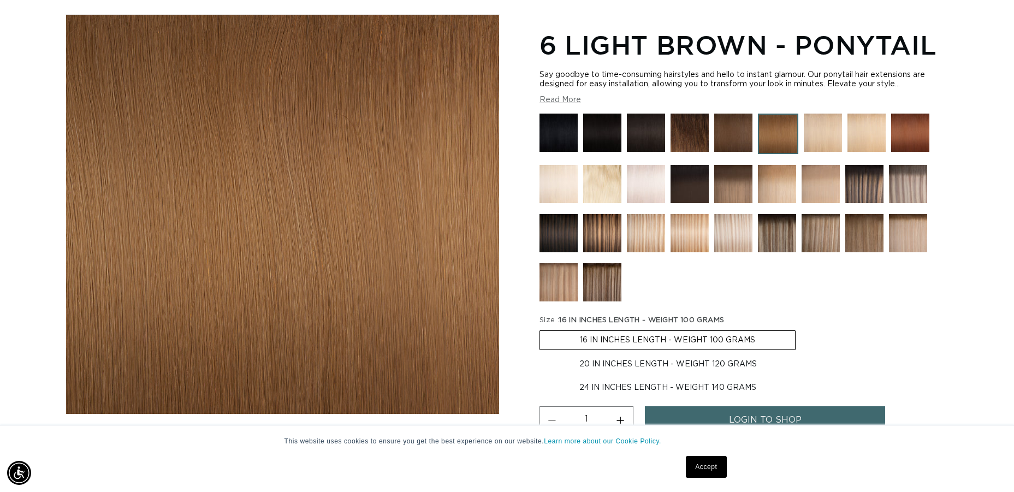
click at [770, 144] on img at bounding box center [778, 134] width 40 height 40
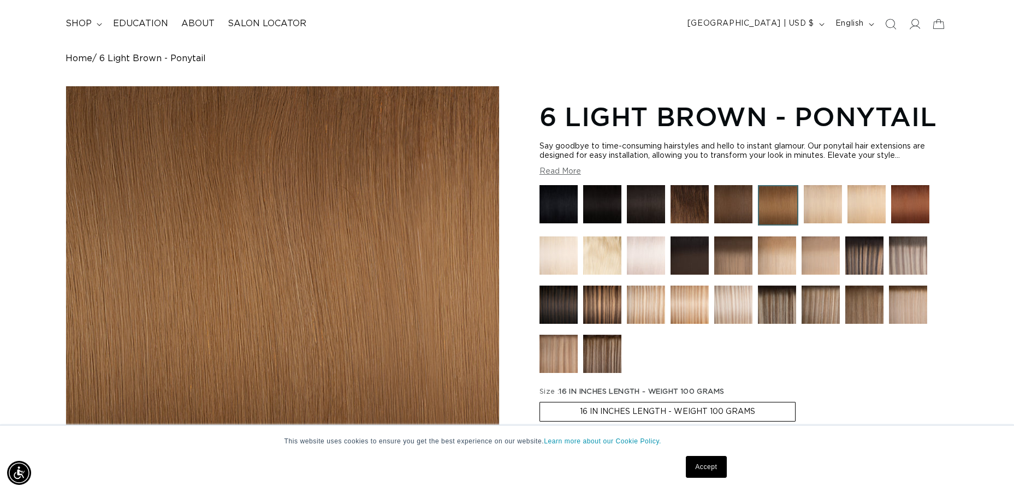
scroll to position [70, 0]
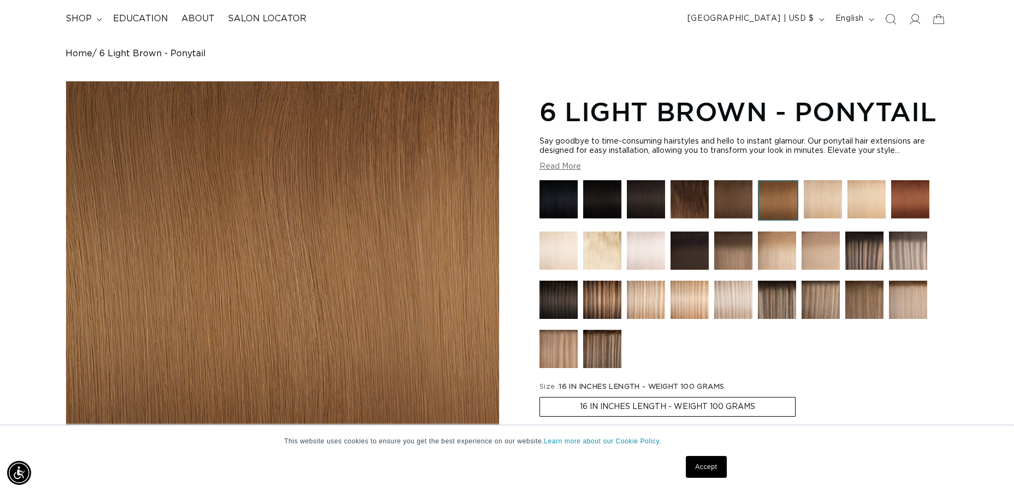
click at [734, 201] on img at bounding box center [733, 199] width 38 height 38
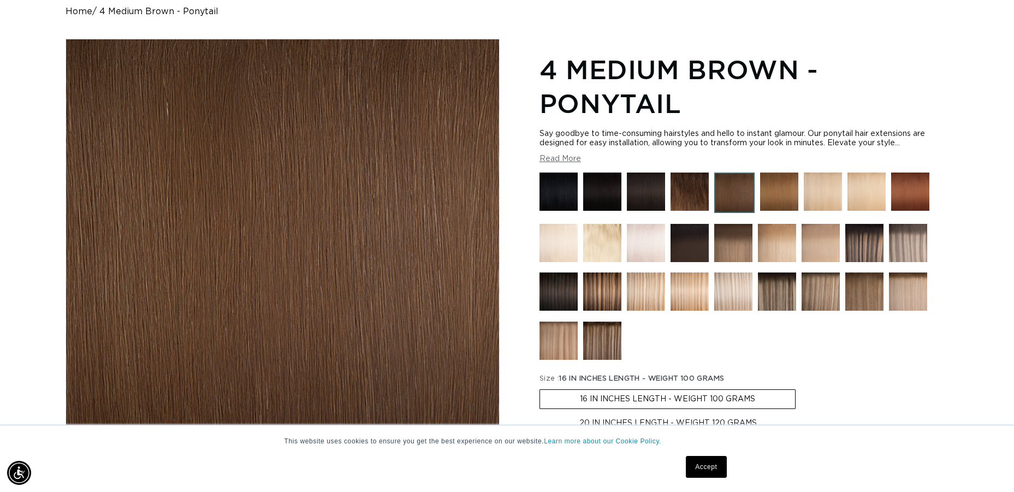
scroll to position [114, 0]
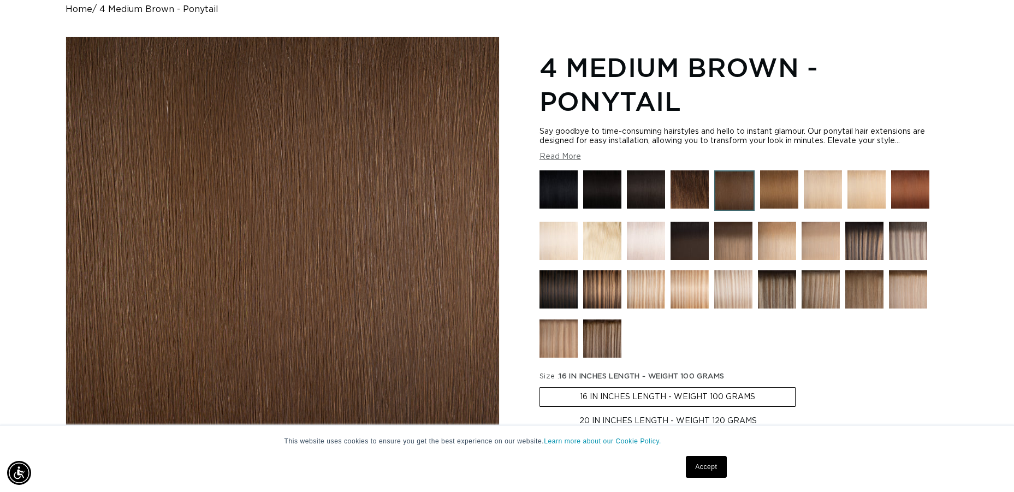
click at [776, 199] on img at bounding box center [779, 189] width 38 height 38
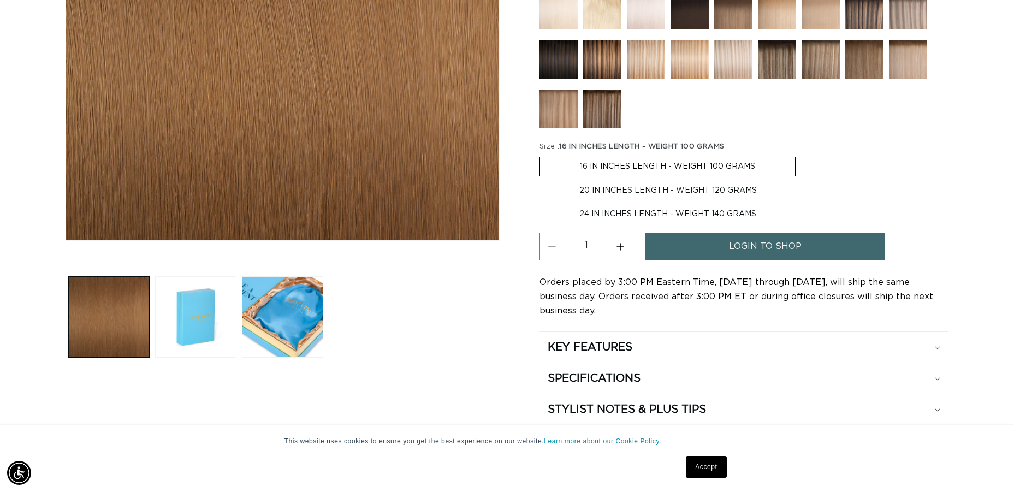
click at [613, 191] on label "20 IN INCHES LENGTH - WEIGHT 120 GRAMS Variant sold out or unavailable" at bounding box center [667, 190] width 257 height 19
click at [801, 155] on input "20 IN INCHES LENGTH - WEIGHT 120 GRAMS Variant sold out or unavailable" at bounding box center [801, 155] width 1 height 1
radio input "true"
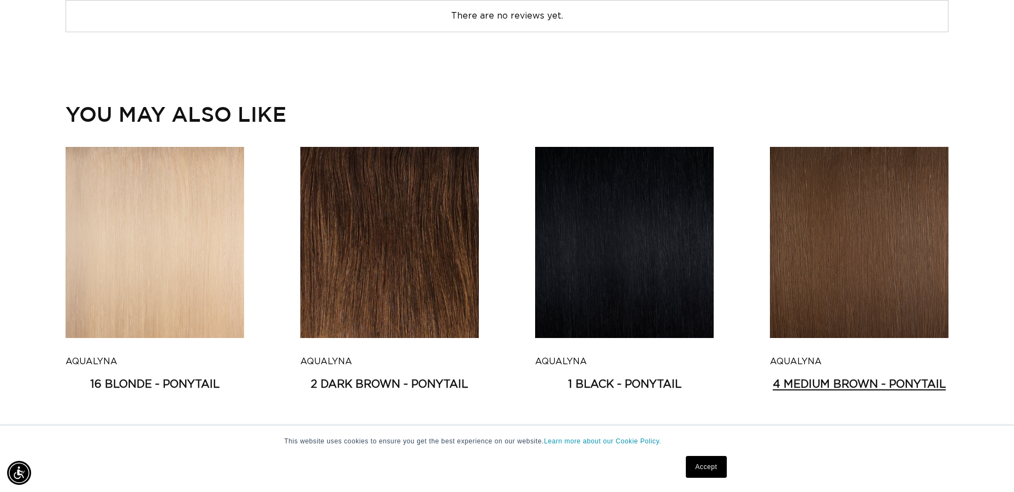
scroll to position [2338, 0]
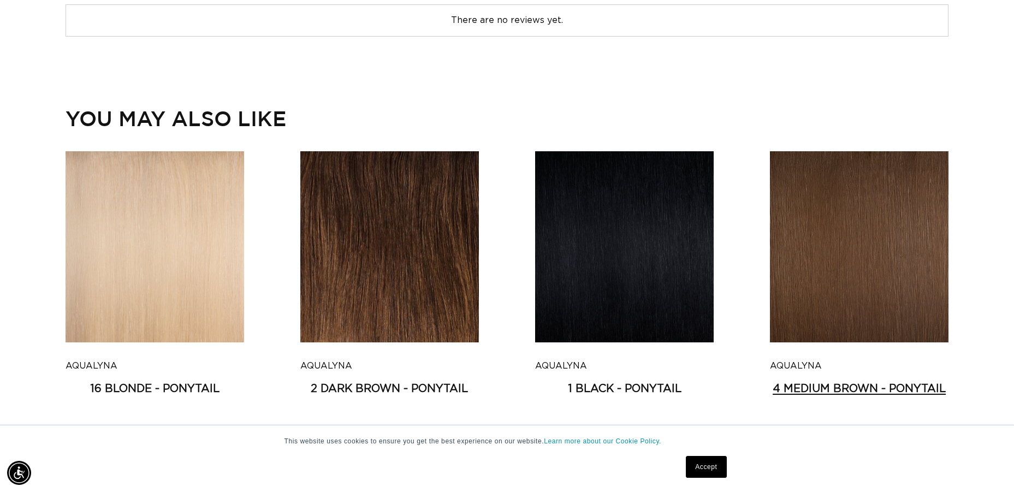
click at [821, 382] on link "4 Medium Brown - Ponytail" at bounding box center [859, 389] width 179 height 14
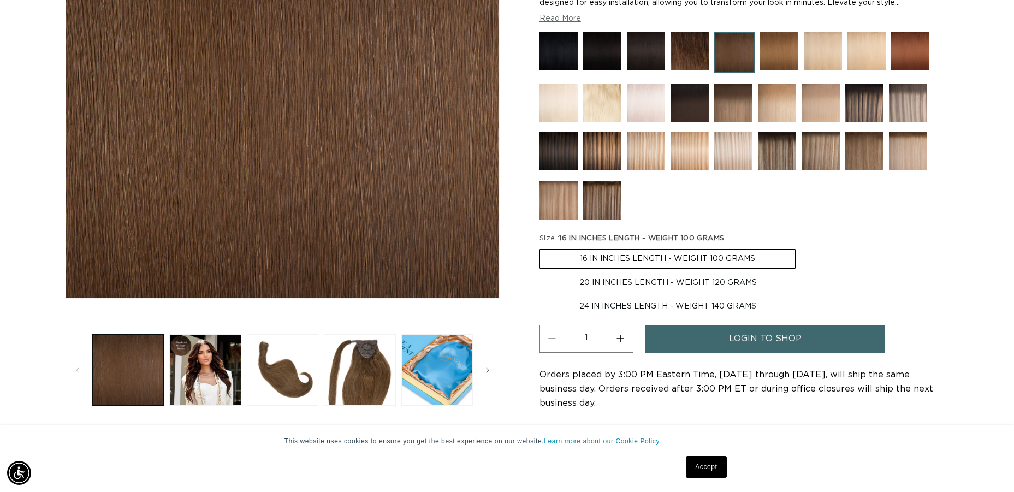
scroll to position [220, 0]
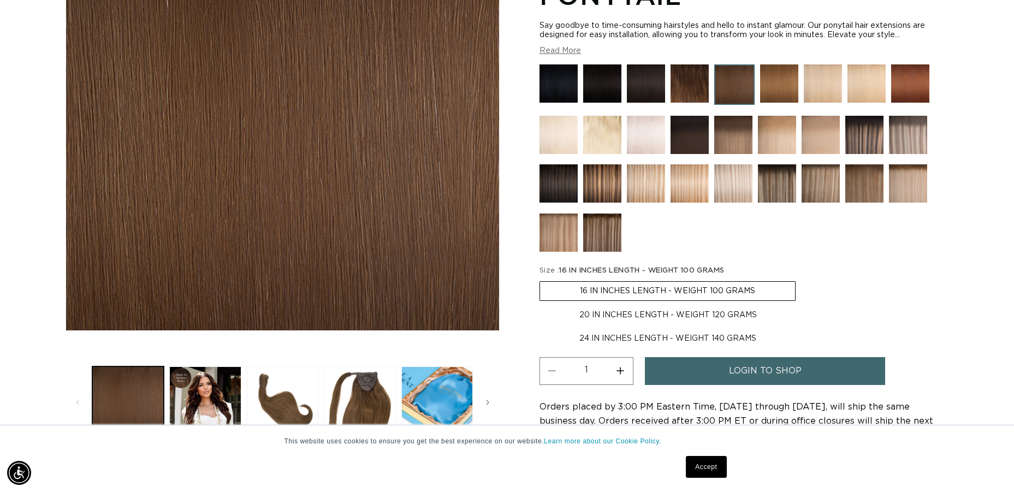
click at [281, 372] on button "Load image 3 in gallery view" at bounding box center [283, 402] width 72 height 72
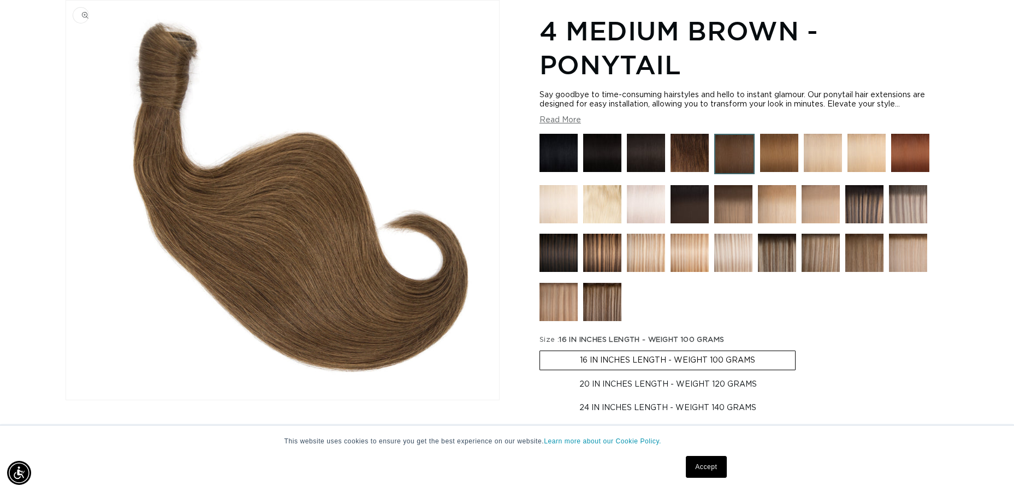
scroll to position [150, 0]
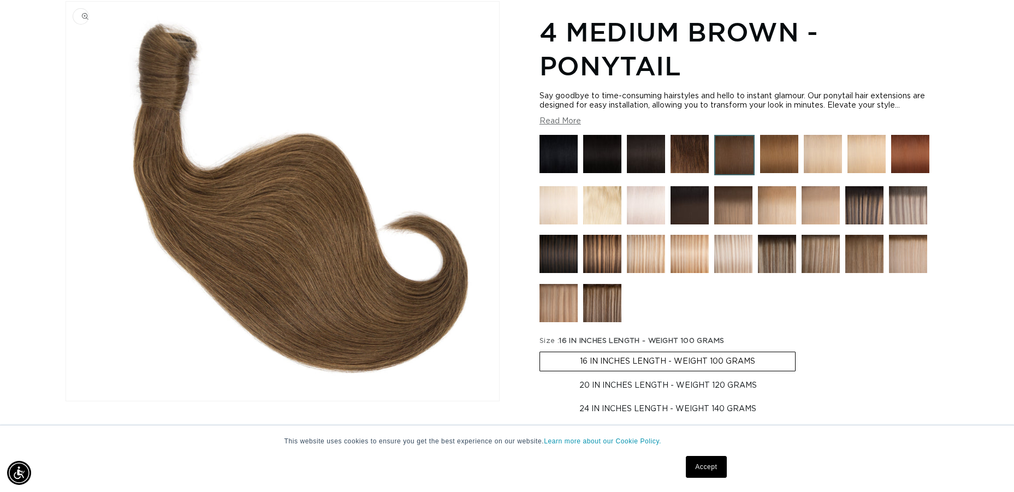
click at [277, 381] on img "Gallery Viewer" at bounding box center [282, 201] width 433 height 399
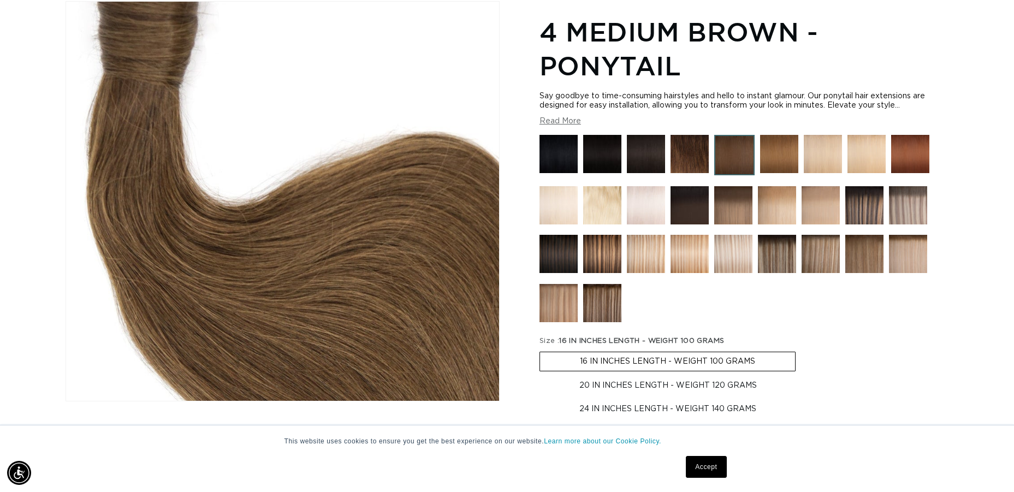
scroll to position [0, 936]
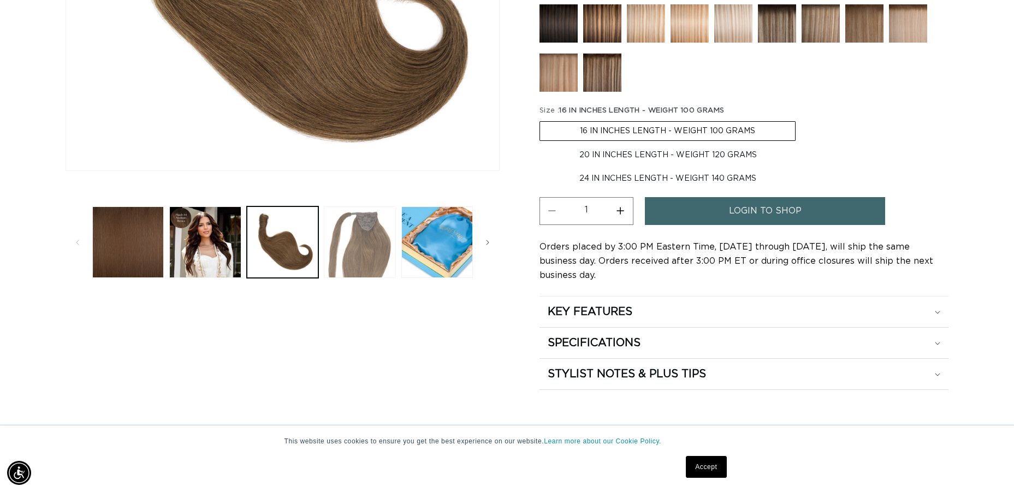
click at [366, 265] on button "Load image 4 in gallery view" at bounding box center [360, 242] width 72 height 72
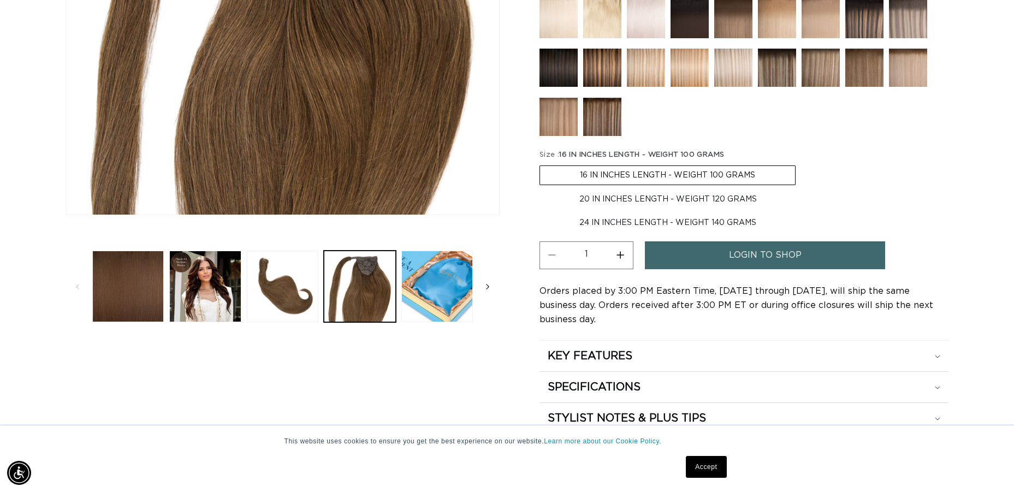
scroll to position [0, 0]
click at [487, 282] on icon "Slide right" at bounding box center [488, 287] width 4 height 12
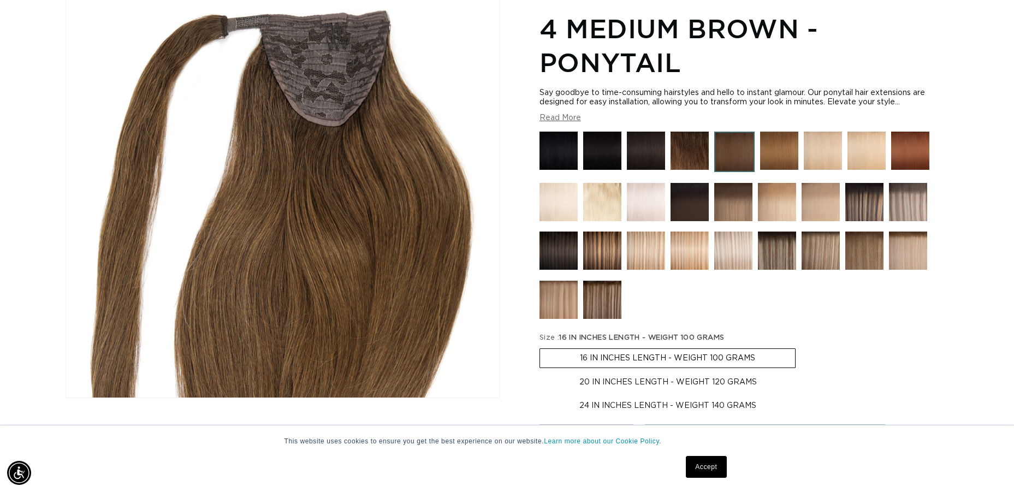
scroll to position [0, 1873]
click at [779, 161] on img at bounding box center [779, 151] width 38 height 38
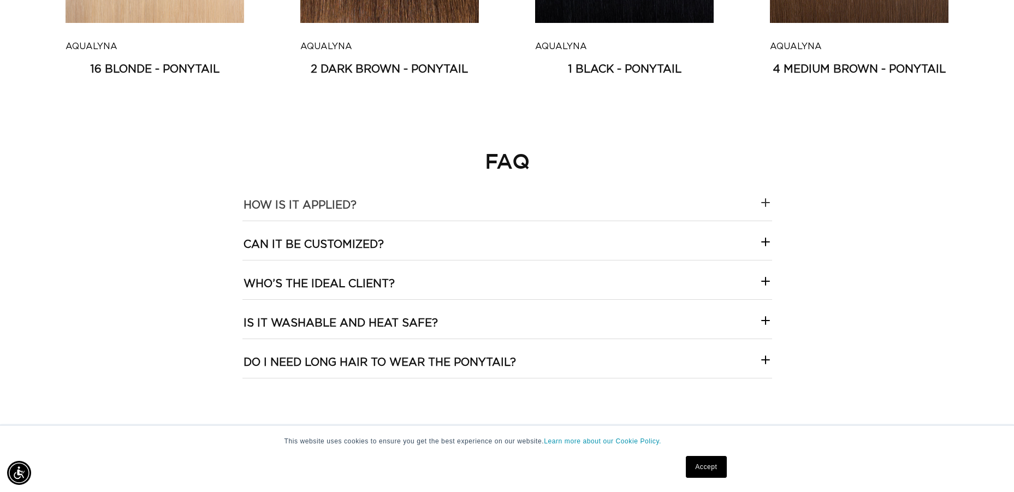
scroll to position [0, 936]
click at [761, 198] on icon at bounding box center [765, 202] width 13 height 13
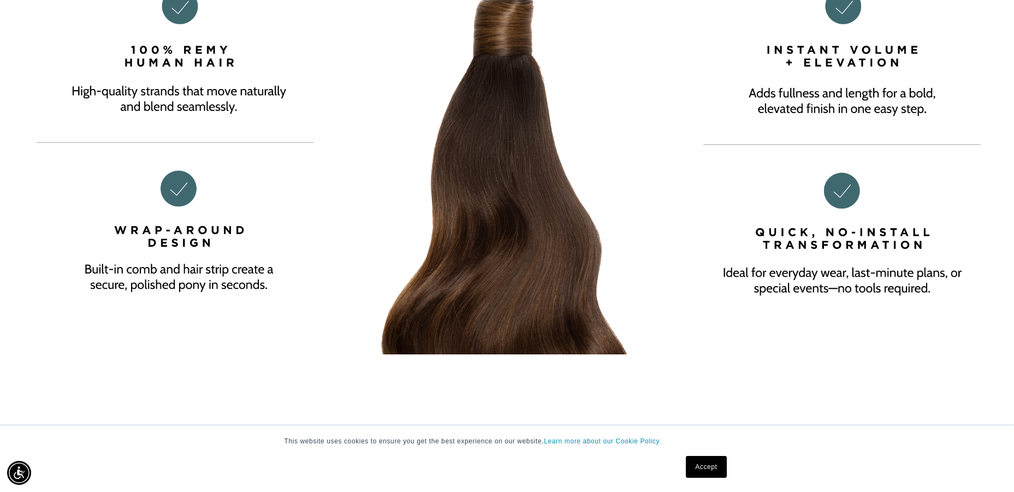
scroll to position [0, 0]
